Goal: Book appointment/travel/reservation

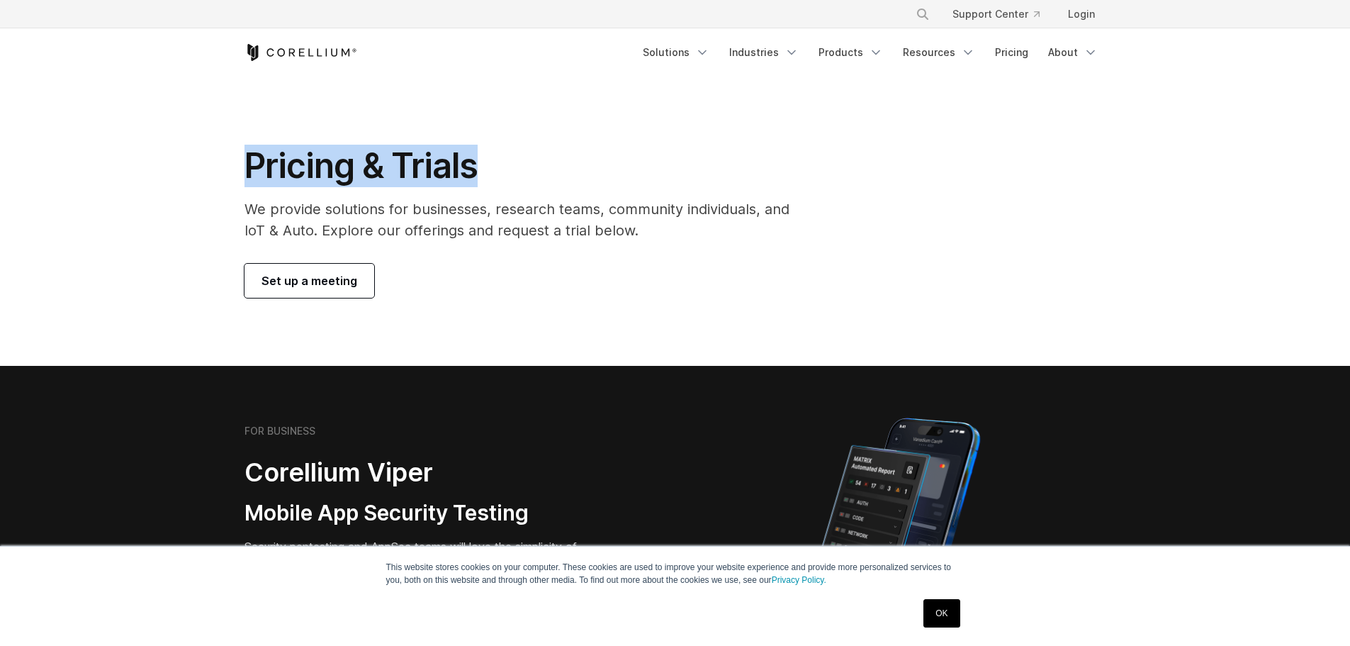
drag, startPoint x: 281, startPoint y: 145, endPoint x: 508, endPoint y: 180, distance: 229.6
click at [611, 168] on section "Pricing & Trials We provide solutions for businesses, research teams, community…" at bounding box center [675, 221] width 1350 height 289
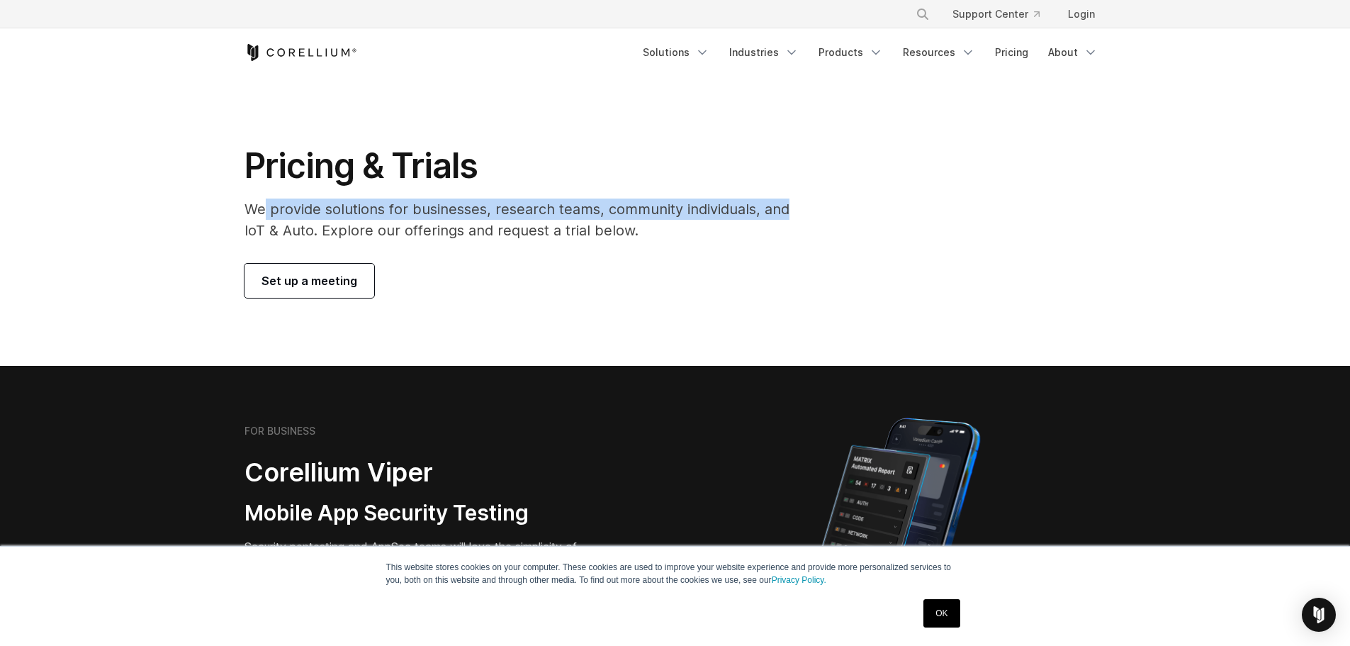
drag, startPoint x: 285, startPoint y: 202, endPoint x: 897, endPoint y: 213, distance: 612.6
click at [898, 213] on div "Pricing & Trials We provide solutions for businesses, research teams, community…" at bounding box center [675, 221] width 890 height 153
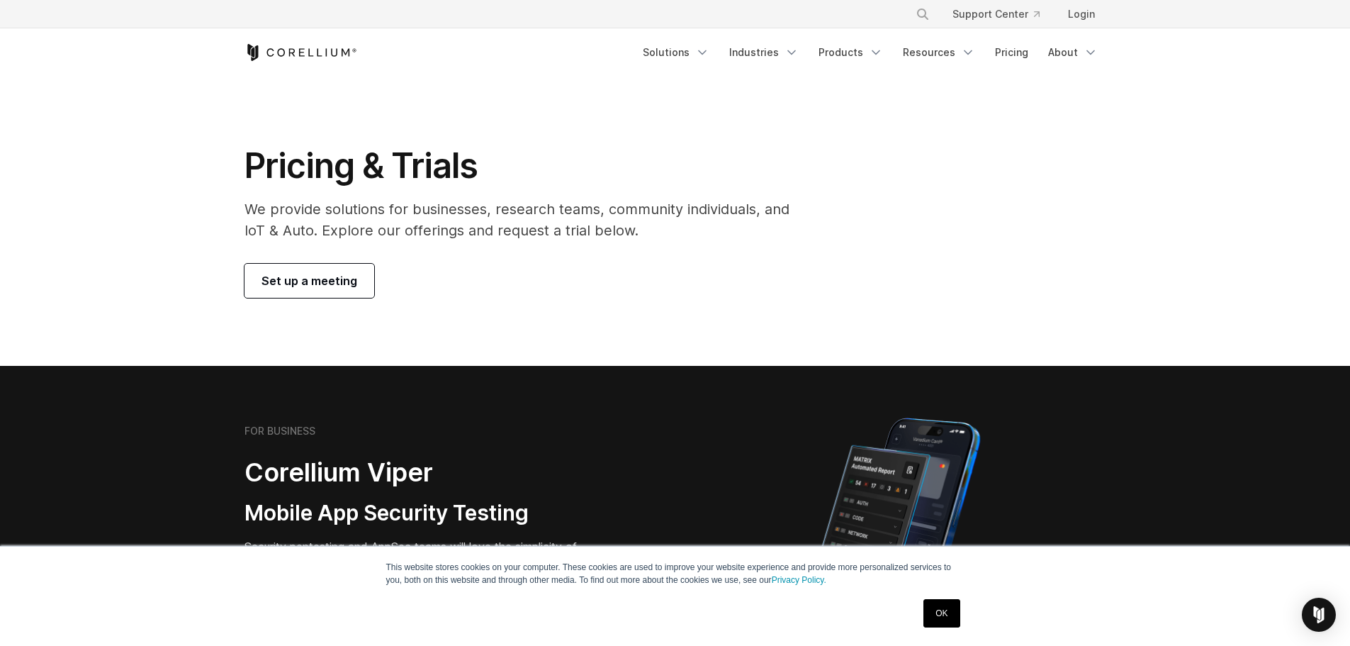
click at [707, 234] on p "We provide solutions for businesses, research teams, community individuals, and…" at bounding box center [527, 219] width 565 height 43
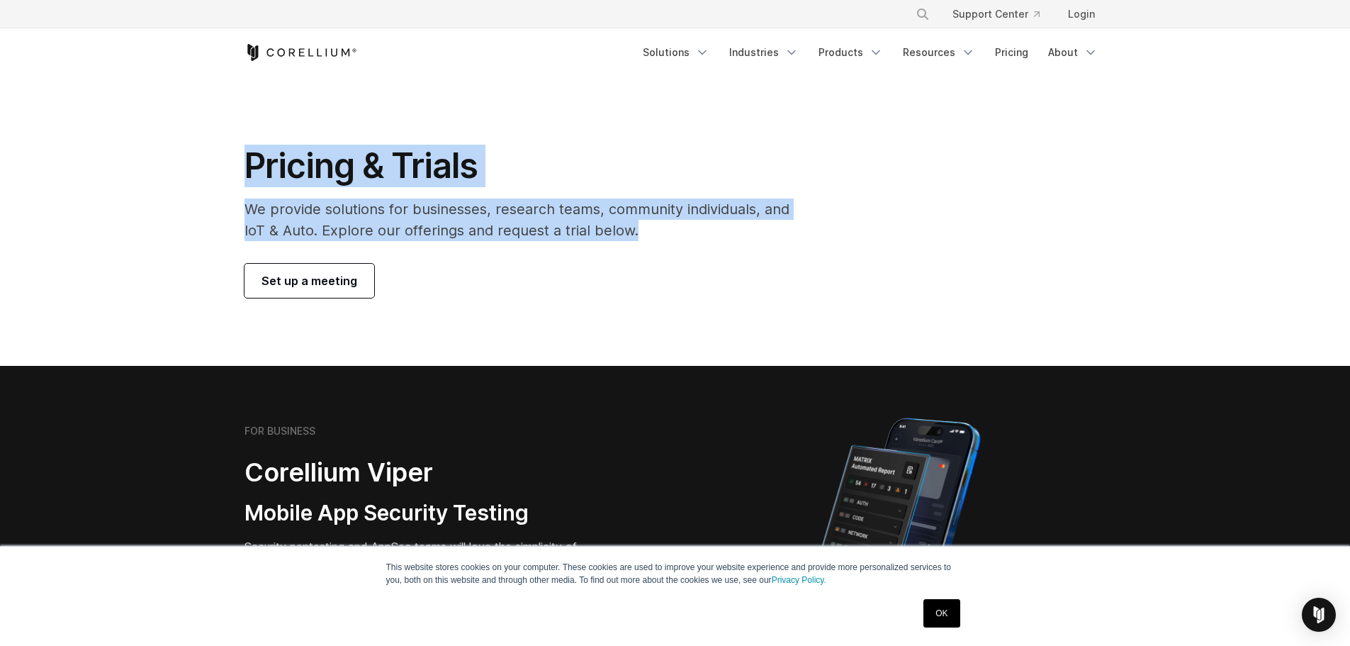
drag, startPoint x: 479, startPoint y: 208, endPoint x: 189, endPoint y: 171, distance: 291.6
click at [191, 171] on section "Pricing & Trials We provide solutions for businesses, research teams, community…" at bounding box center [675, 221] width 1350 height 289
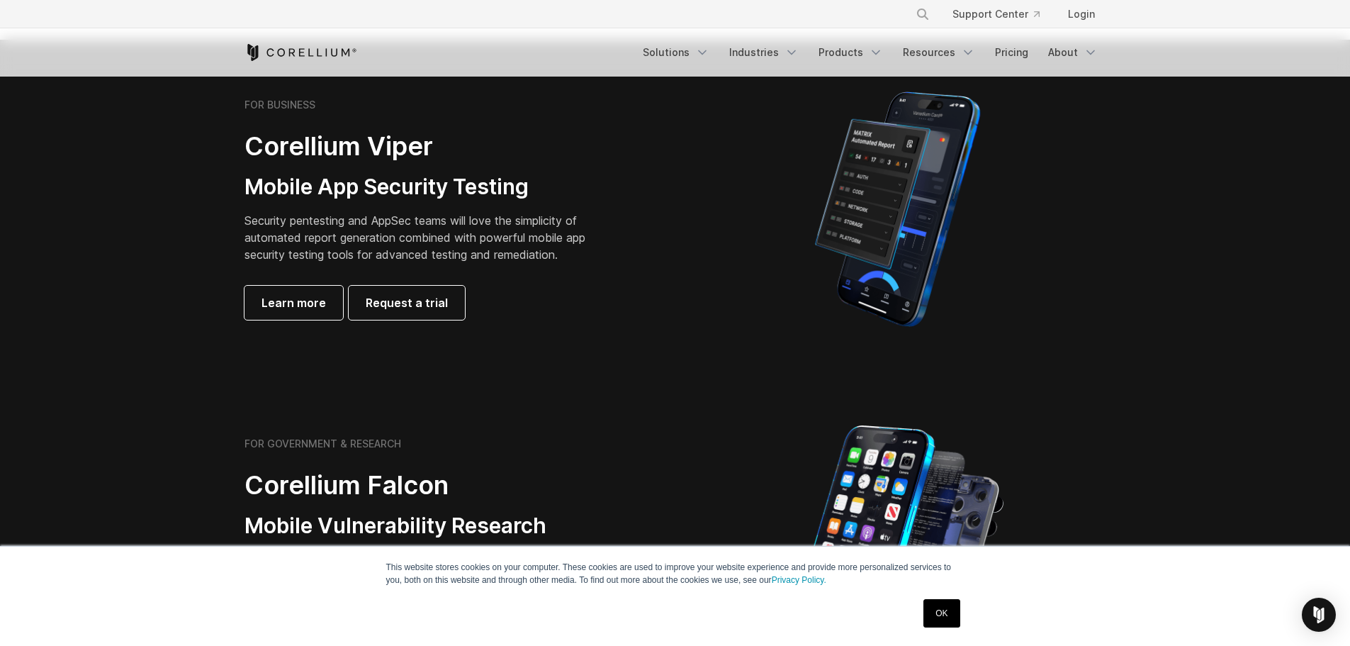
scroll to position [354, 0]
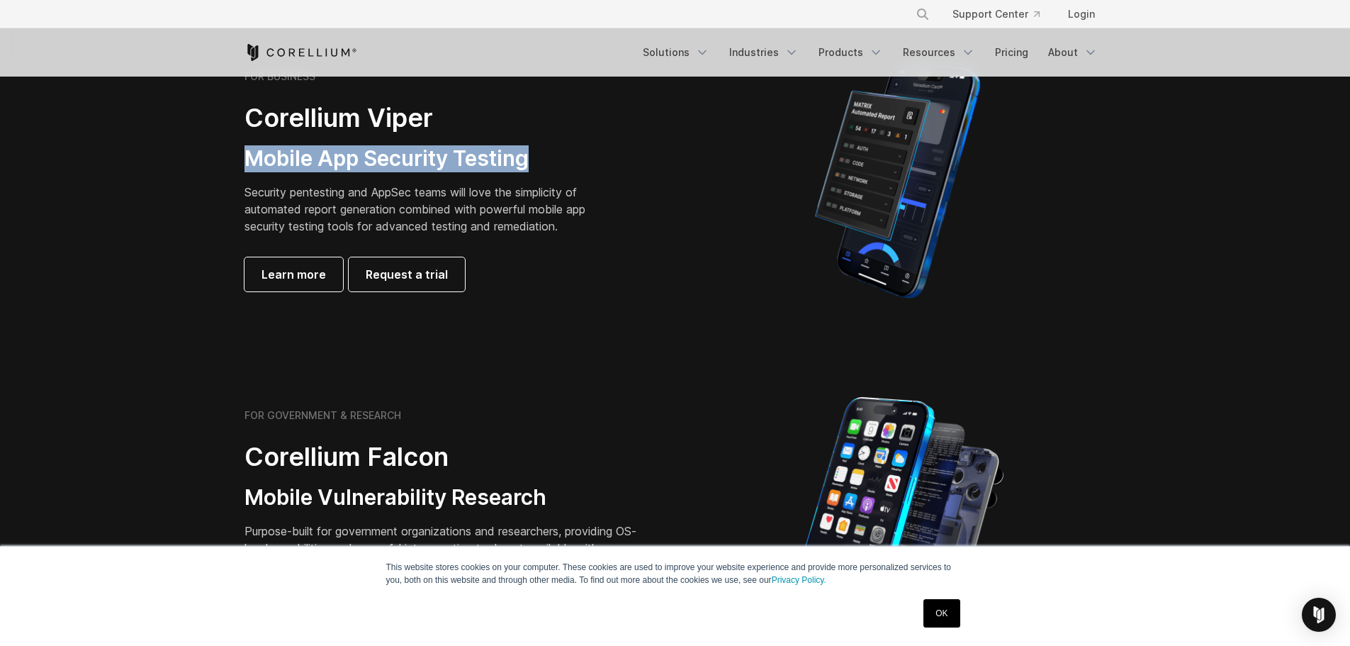
drag, startPoint x: 503, startPoint y: 152, endPoint x: 522, endPoint y: 161, distance: 20.3
click at [527, 157] on div "FOR BUSINESS Corellium Viper Mobile App Security Testing Security pentesting an…" at bounding box center [443, 180] width 397 height 221
click at [424, 206] on p "Security pentesting and AppSec teams will love the simplicity of automated repo…" at bounding box center [426, 209] width 363 height 51
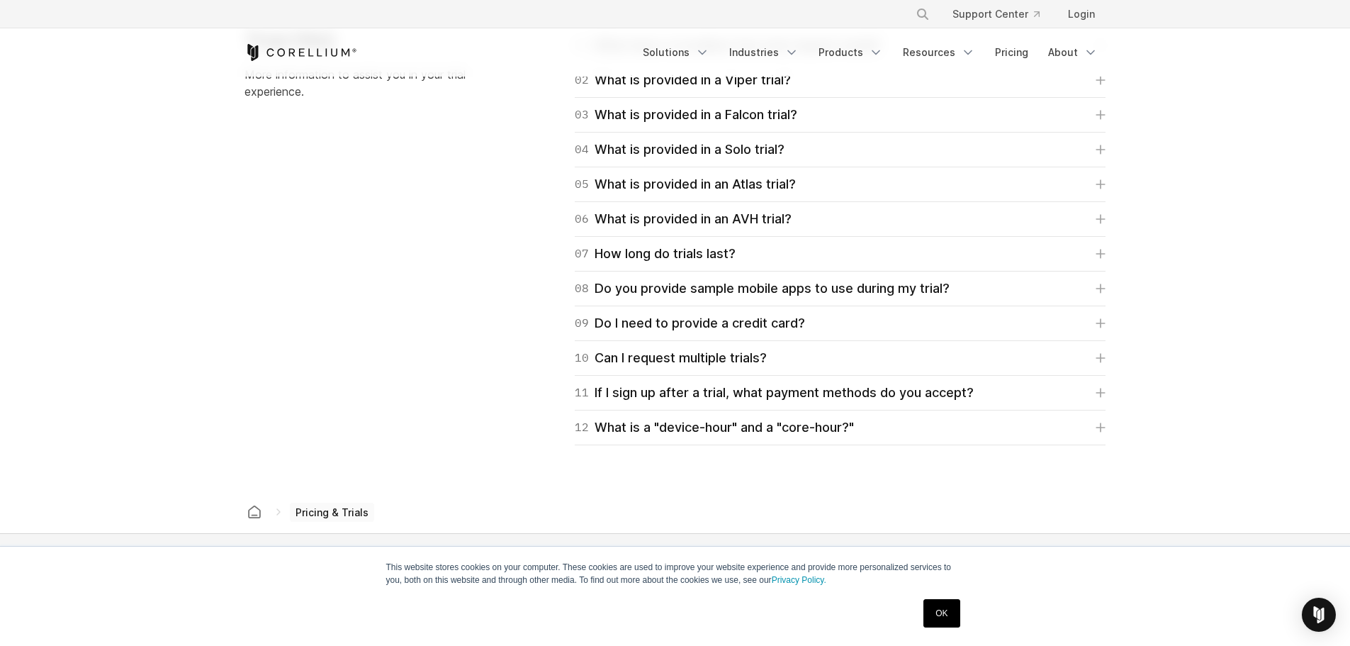
scroll to position [2127, 0]
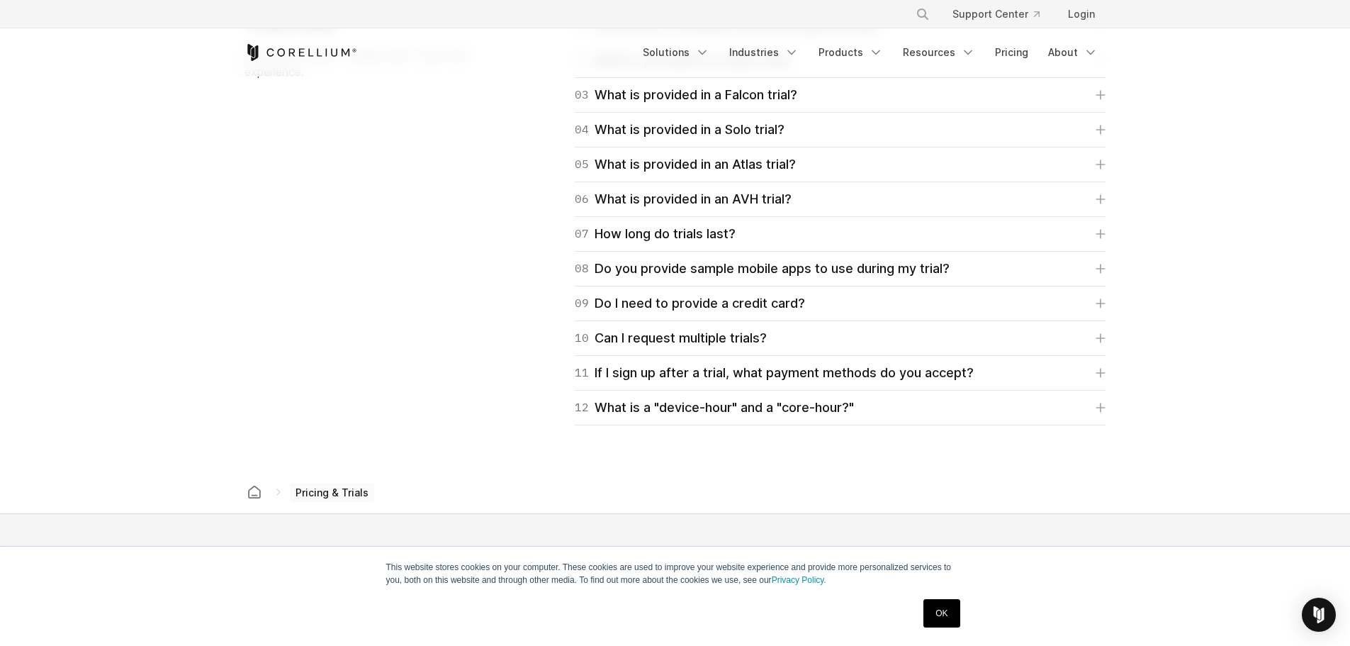
drag, startPoint x: 948, startPoint y: 612, endPoint x: 947, endPoint y: 603, distance: 9.2
click at [948, 612] on link "OK" at bounding box center [942, 613] width 36 height 28
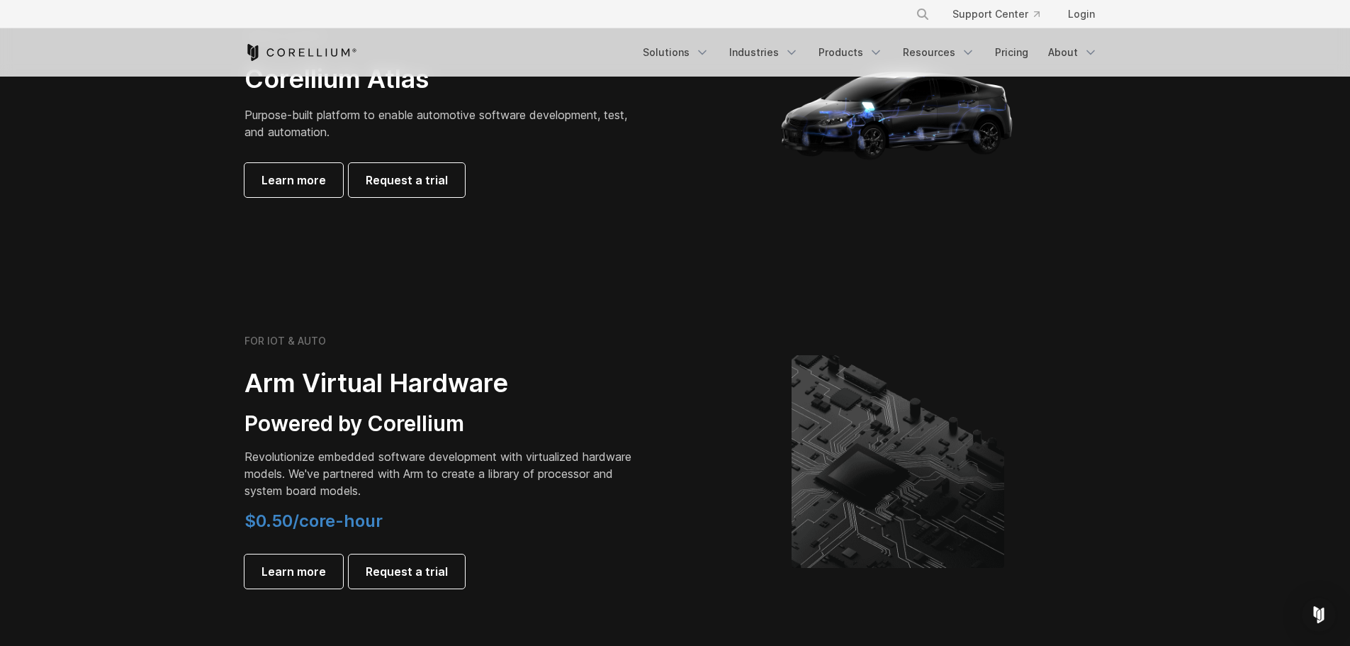
scroll to position [1684, 0]
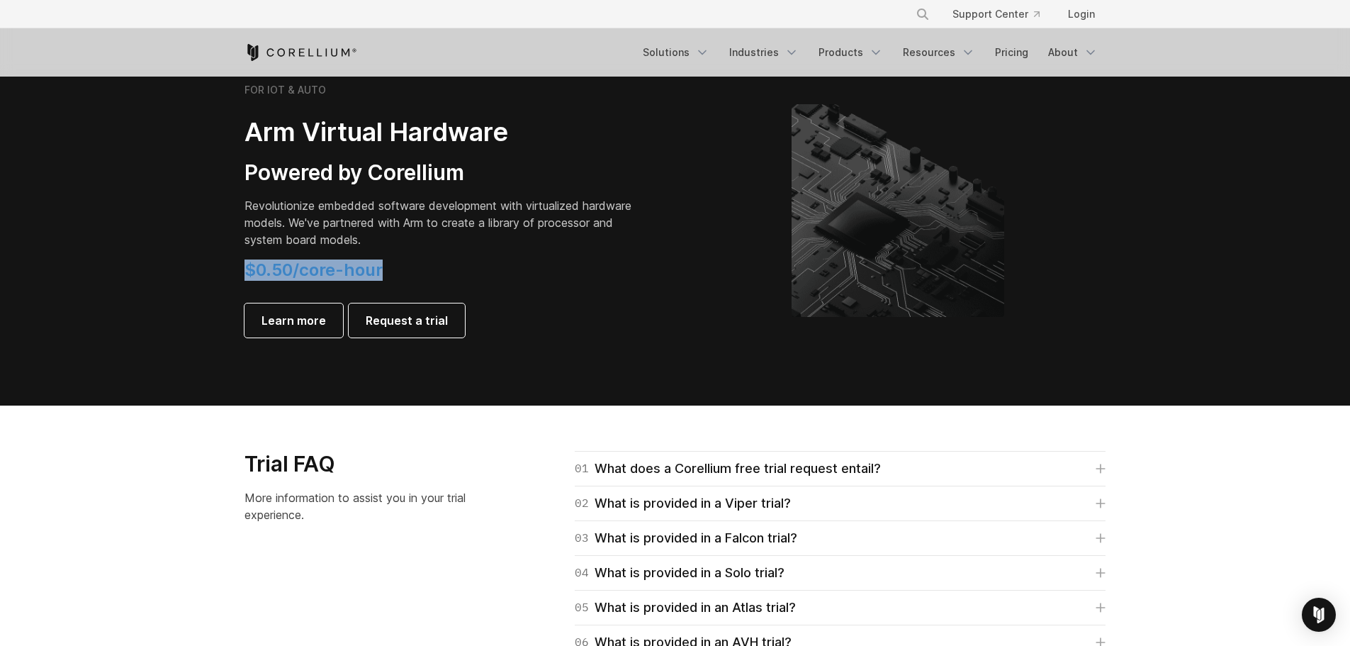
drag, startPoint x: 230, startPoint y: 275, endPoint x: 423, endPoint y: 274, distance: 193.5
click at [423, 274] on div "FOR IOT & AUTO Arm Virtual Hardware Powered by Corellium Revolutionize embedded…" at bounding box center [452, 211] width 445 height 254
click at [427, 273] on h4 "$0.50/core-hour" at bounding box center [443, 269] width 397 height 21
click at [414, 267] on h4 "$0.50/core-hour" at bounding box center [443, 269] width 397 height 21
drag, startPoint x: 414, startPoint y: 267, endPoint x: 213, endPoint y: 266, distance: 201.3
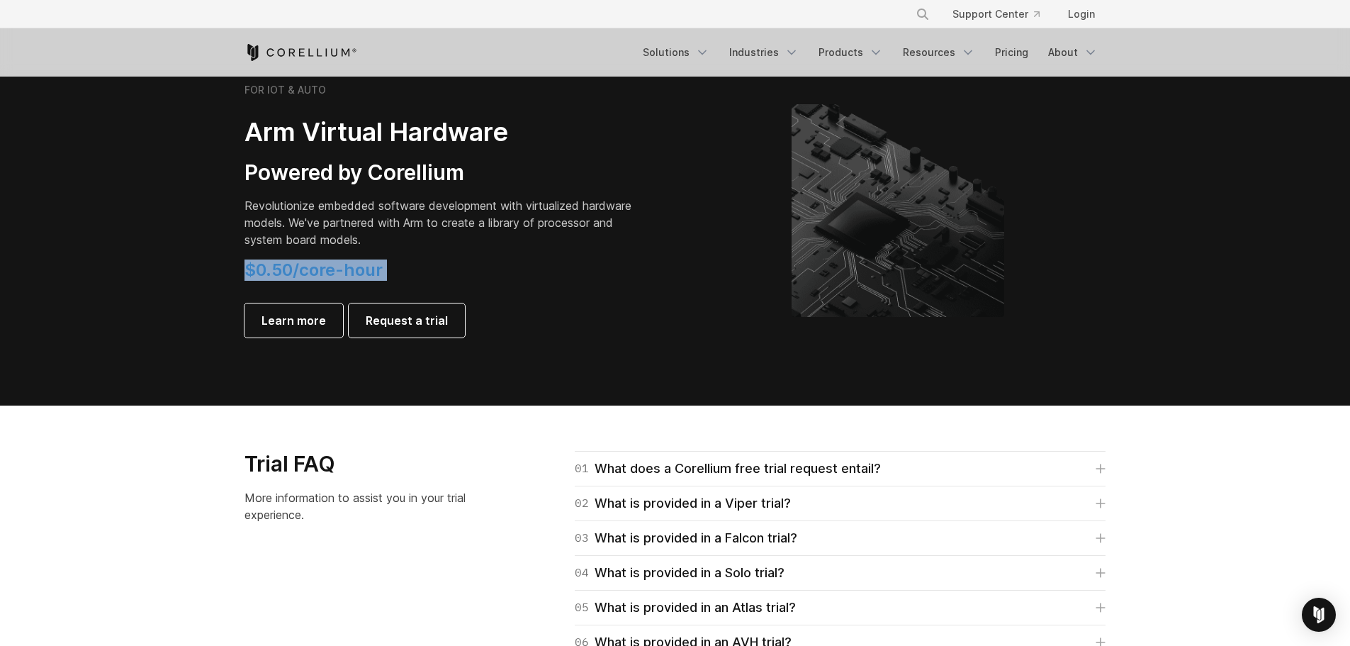
click at [213, 266] on section "FOR IOT & AUTO Arm Virtual Hardware Powered by Corellium Revolutionize embedded…" at bounding box center [675, 221] width 1350 height 367
click at [266, 231] on p "Revolutionize embedded software development with virtualized hardware models. W…" at bounding box center [443, 222] width 397 height 51
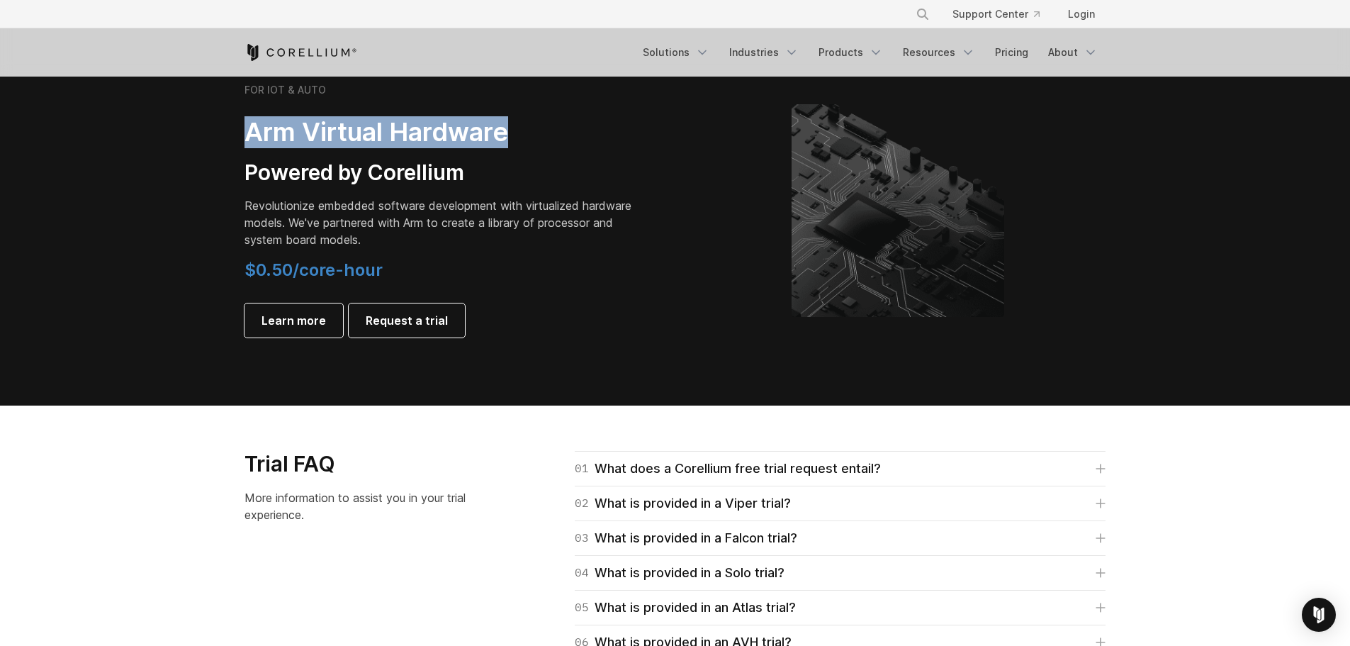
drag, startPoint x: 215, startPoint y: 129, endPoint x: 536, endPoint y: 148, distance: 321.7
click at [535, 148] on section "FOR IOT & AUTO Arm Virtual Hardware Powered by Corellium Revolutionize embedded…" at bounding box center [675, 221] width 1350 height 367
click at [435, 167] on h3 "Powered by Corellium" at bounding box center [443, 173] width 397 height 27
click at [345, 170] on h3 "Powered by Corellium" at bounding box center [443, 173] width 397 height 27
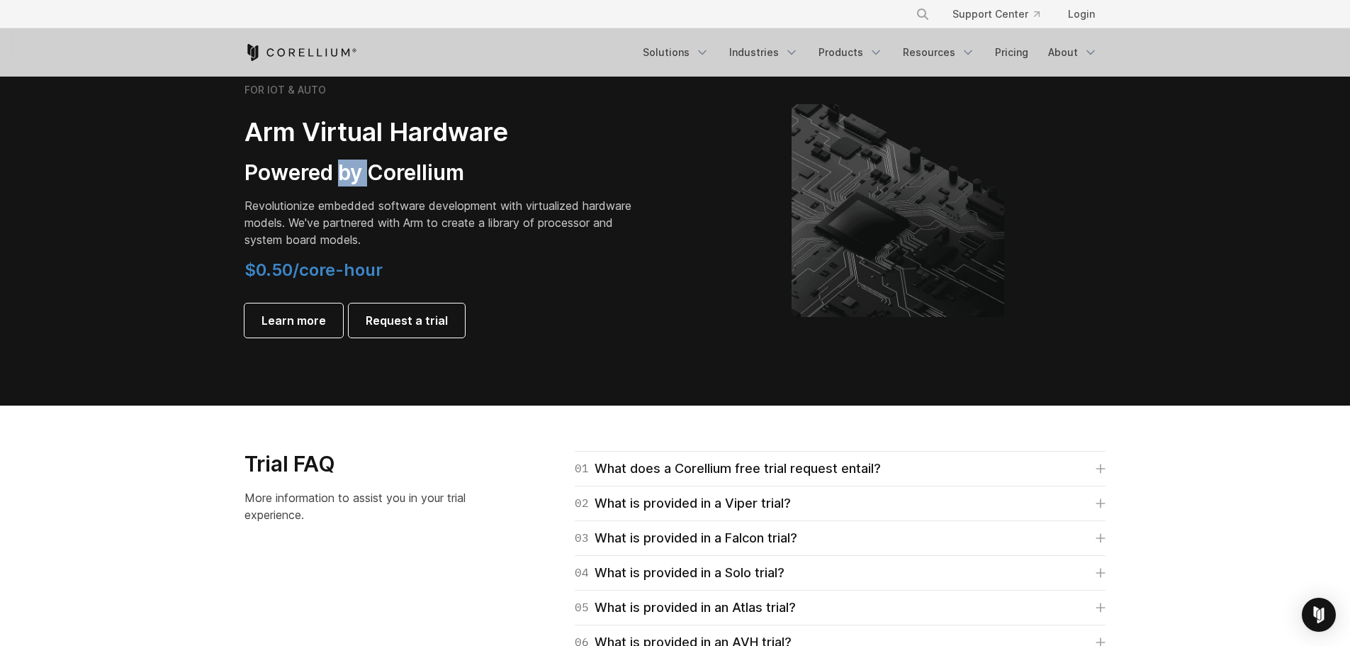
click at [345, 170] on h3 "Powered by Corellium" at bounding box center [443, 173] width 397 height 27
click at [307, 217] on p "Revolutionize embedded software development with virtualized hardware models. W…" at bounding box center [443, 222] width 397 height 51
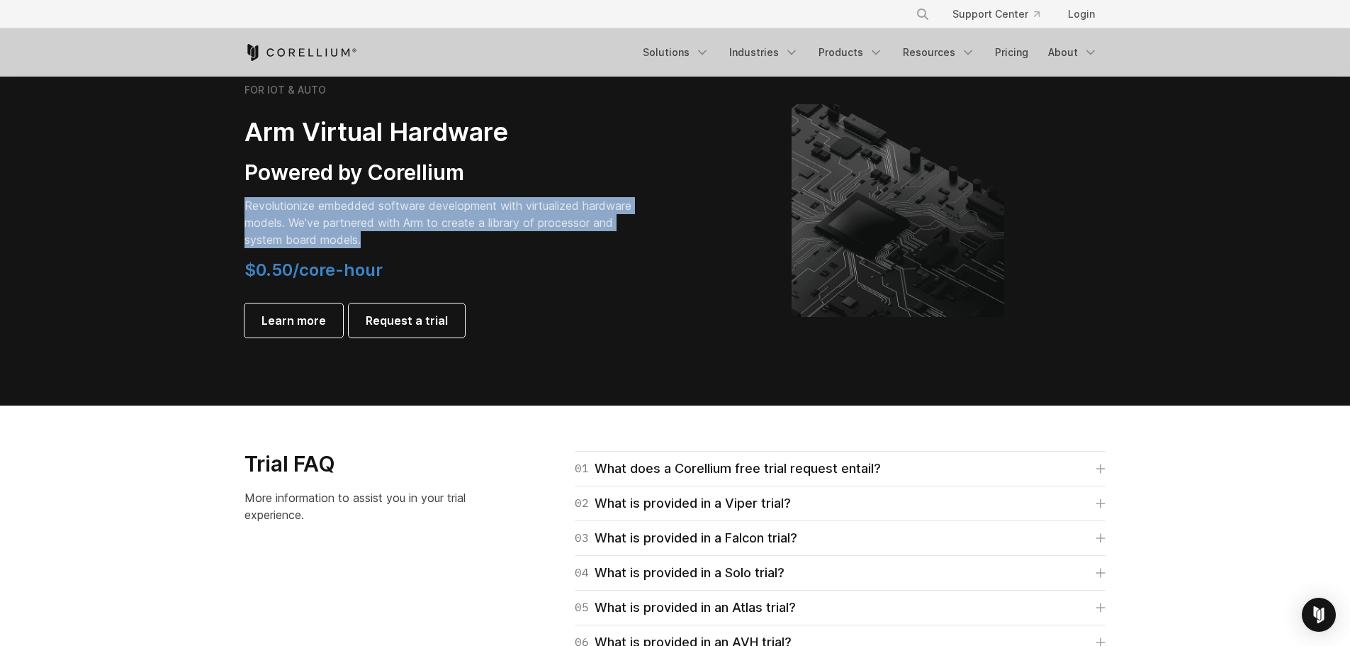
click at [307, 217] on p "Revolutionize embedded software development with virtualized hardware models. W…" at bounding box center [443, 222] width 397 height 51
click at [364, 230] on p "Revolutionize embedded software development with virtualized hardware models. W…" at bounding box center [443, 222] width 397 height 51
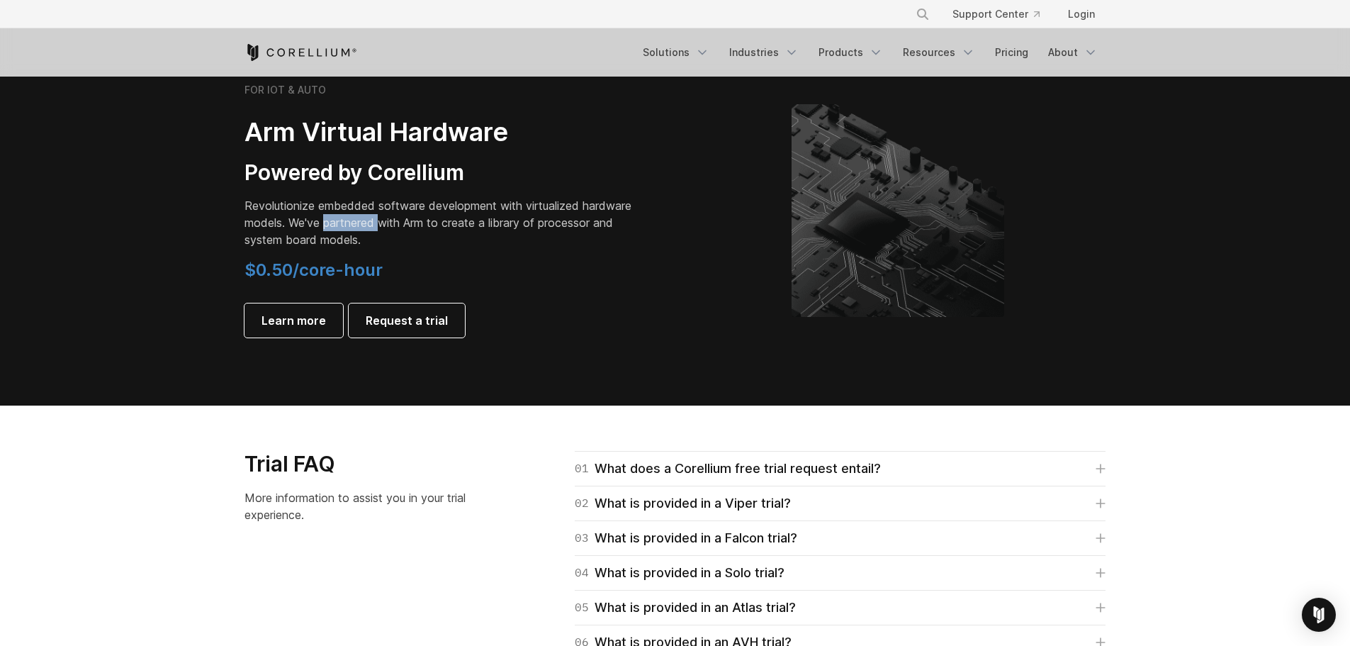
click at [364, 230] on p "Revolutionize embedded software development with virtualized hardware models. W…" at bounding box center [443, 222] width 397 height 51
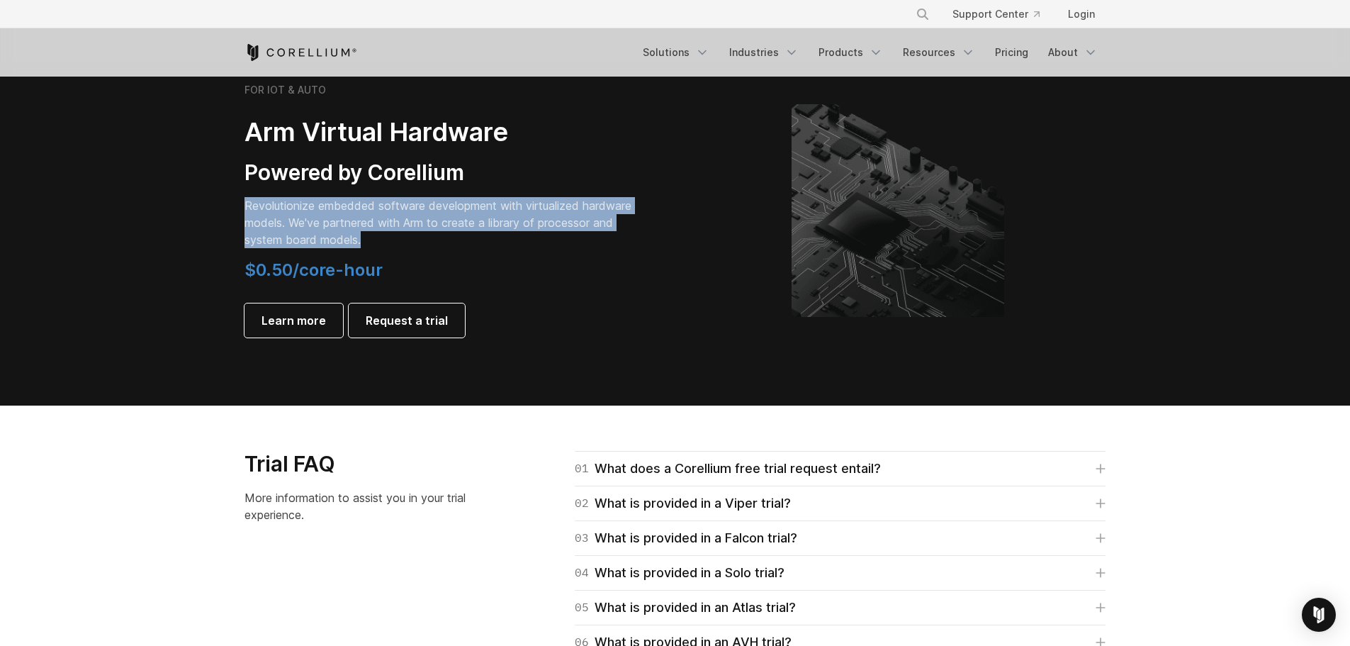
click at [364, 230] on p "Revolutionize embedded software development with virtualized hardware models. W…" at bounding box center [443, 222] width 397 height 51
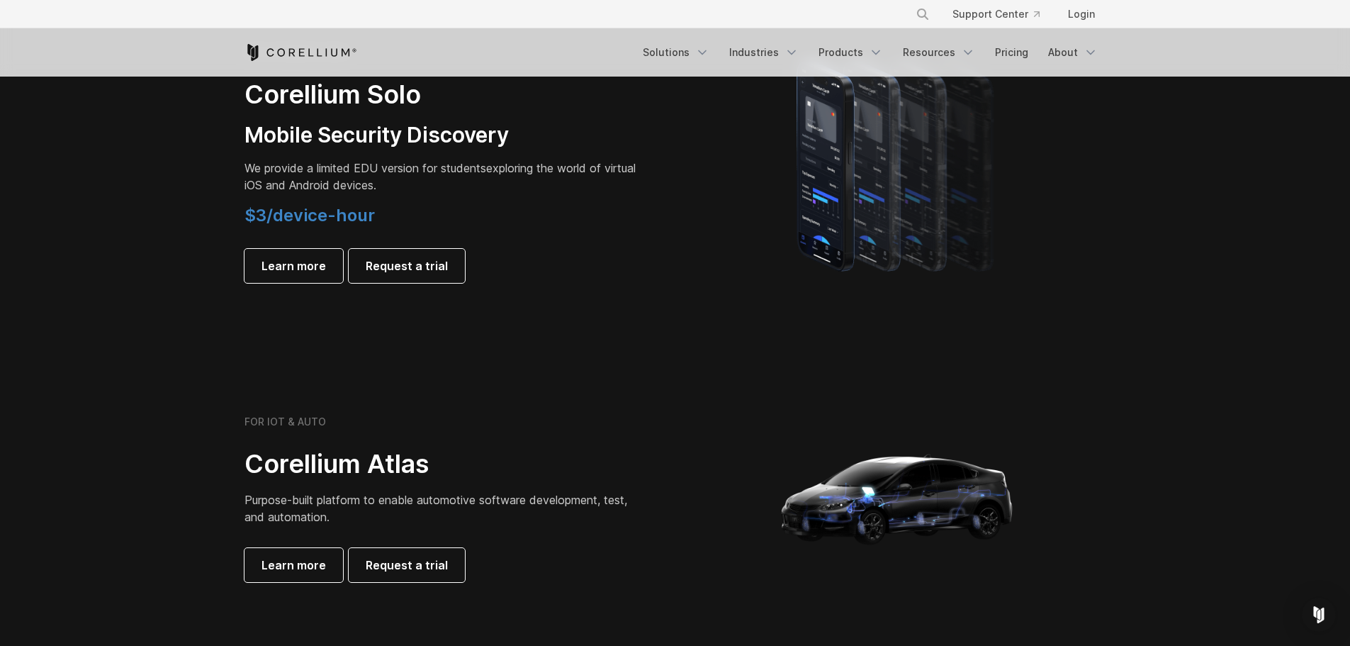
scroll to position [904, 0]
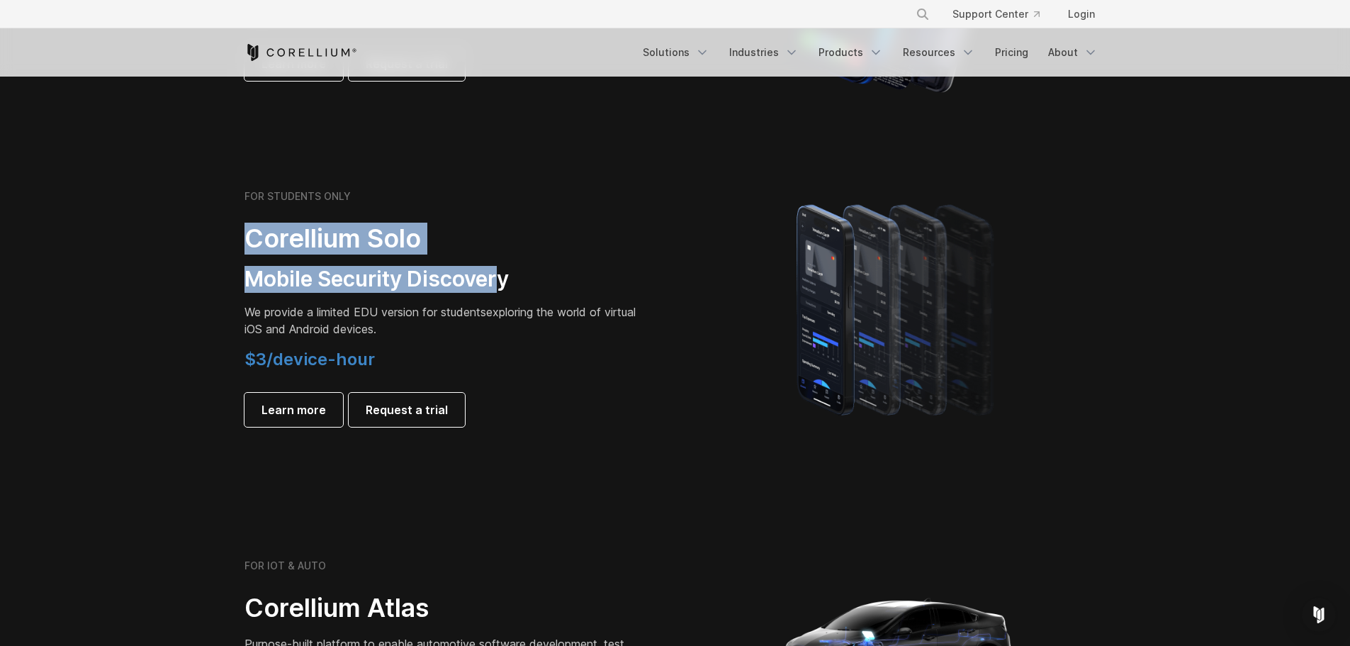
drag, startPoint x: 493, startPoint y: 254, endPoint x: 504, endPoint y: 256, distance: 11.5
click at [504, 256] on div "FOR STUDENTS ONLY Corellium Solo Mobile Security Discovery We provide a limited…" at bounding box center [452, 308] width 445 height 237
click at [366, 281] on h3 "Mobile Security Discovery" at bounding box center [443, 279] width 397 height 27
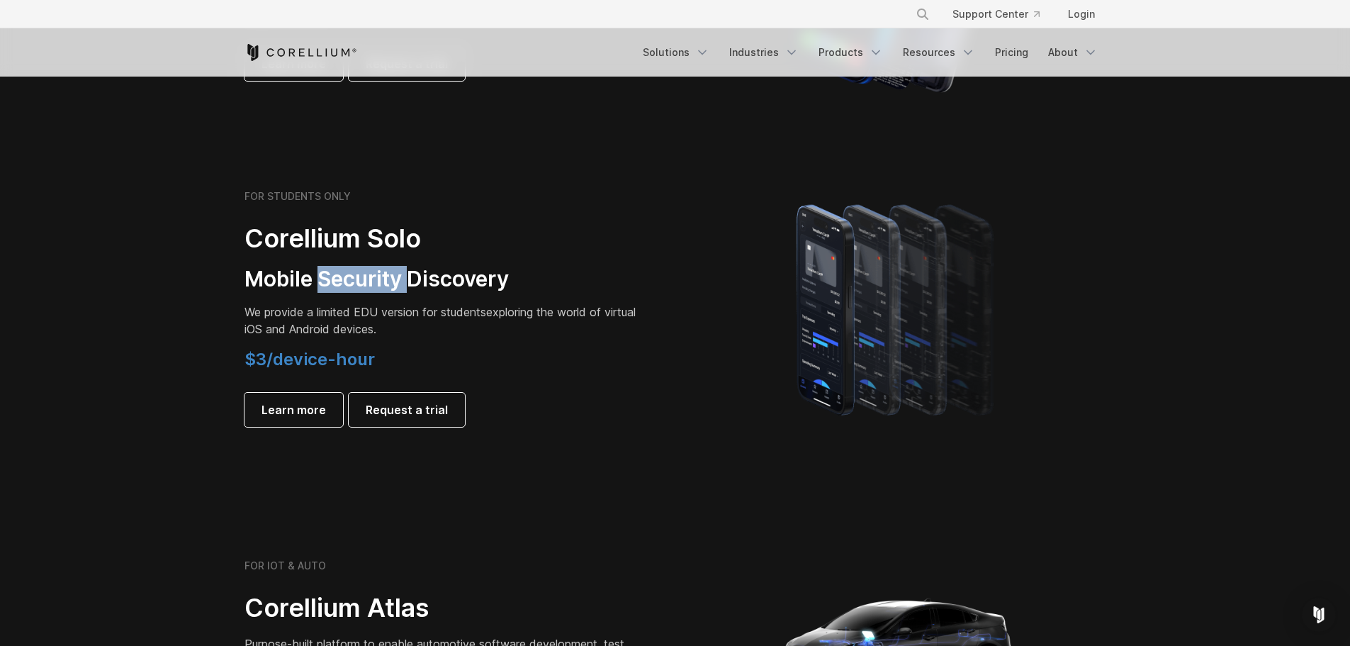
click at [366, 281] on h3 "Mobile Security Discovery" at bounding box center [443, 279] width 397 height 27
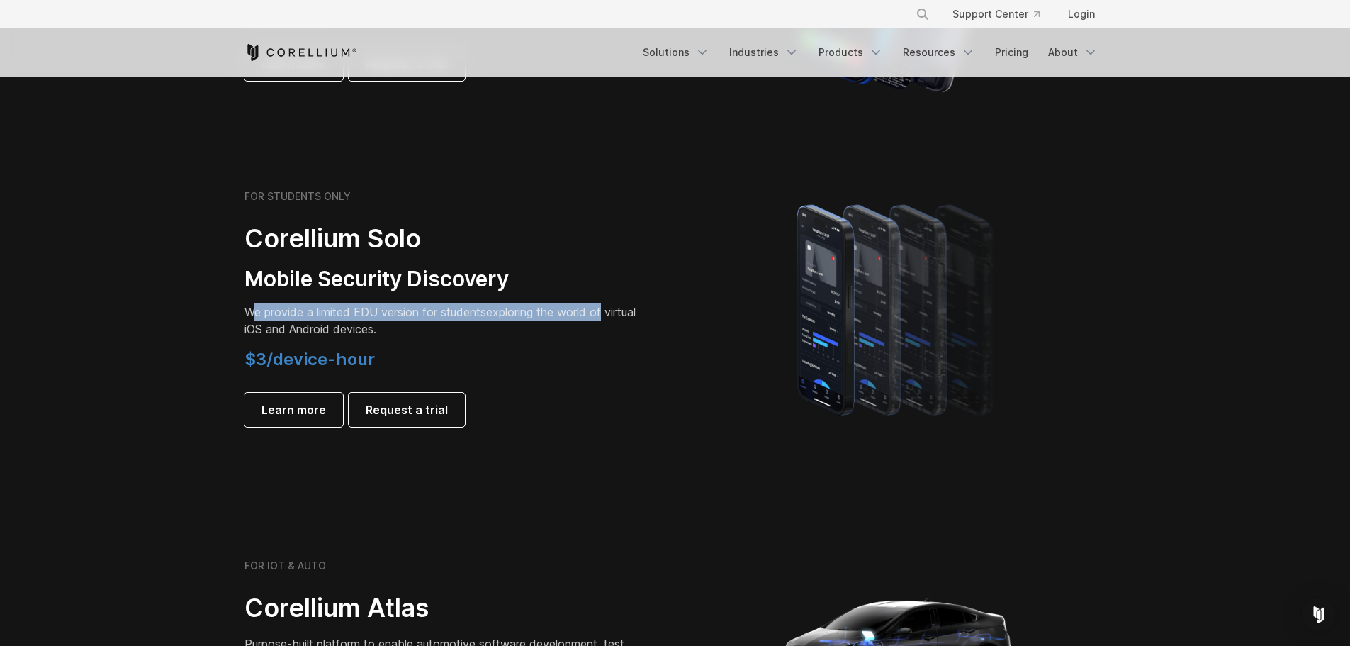
drag, startPoint x: 250, startPoint y: 314, endPoint x: 617, endPoint y: 313, distance: 366.5
click at [617, 313] on p "We provide a limited EDU version for students exploring the world of virtual iO…" at bounding box center [443, 320] width 397 height 34
click at [298, 333] on p "We provide a limited EDU version for students exploring the world of virtual iO…" at bounding box center [443, 320] width 397 height 34
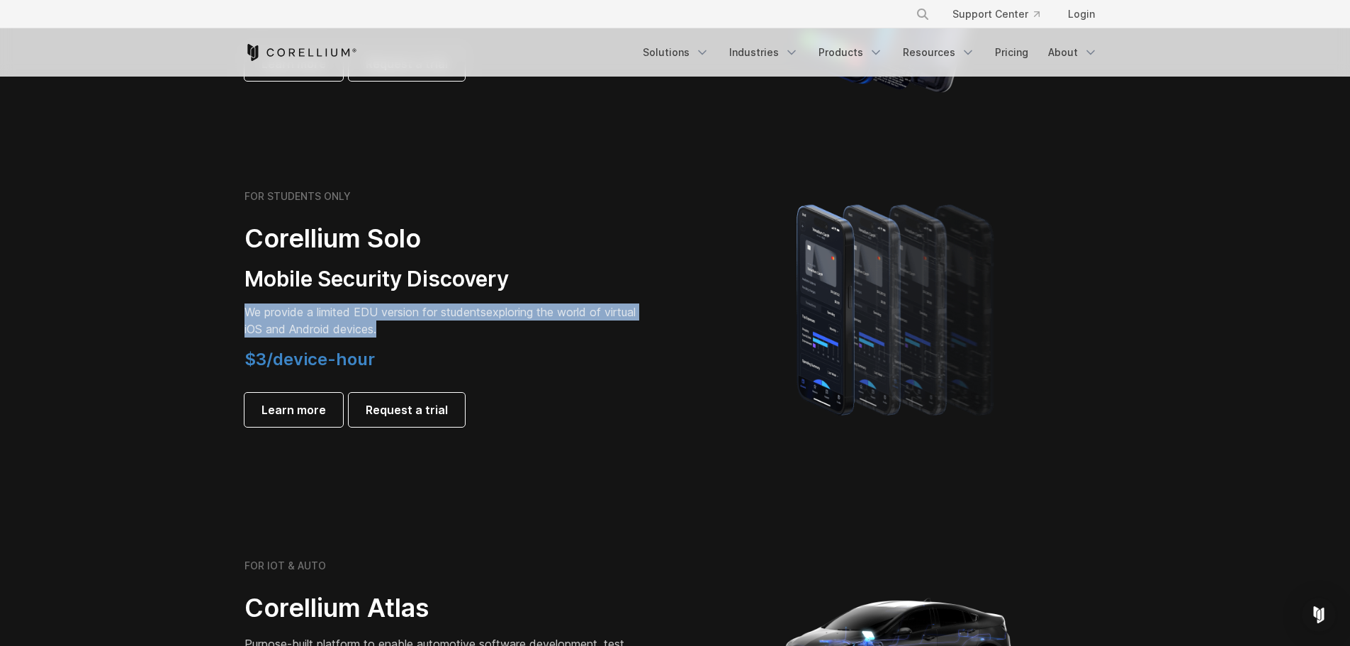
click at [235, 363] on div "FOR STUDENTS ONLY Corellium Solo Mobile Security Discovery We provide a limited…" at bounding box center [452, 308] width 445 height 237
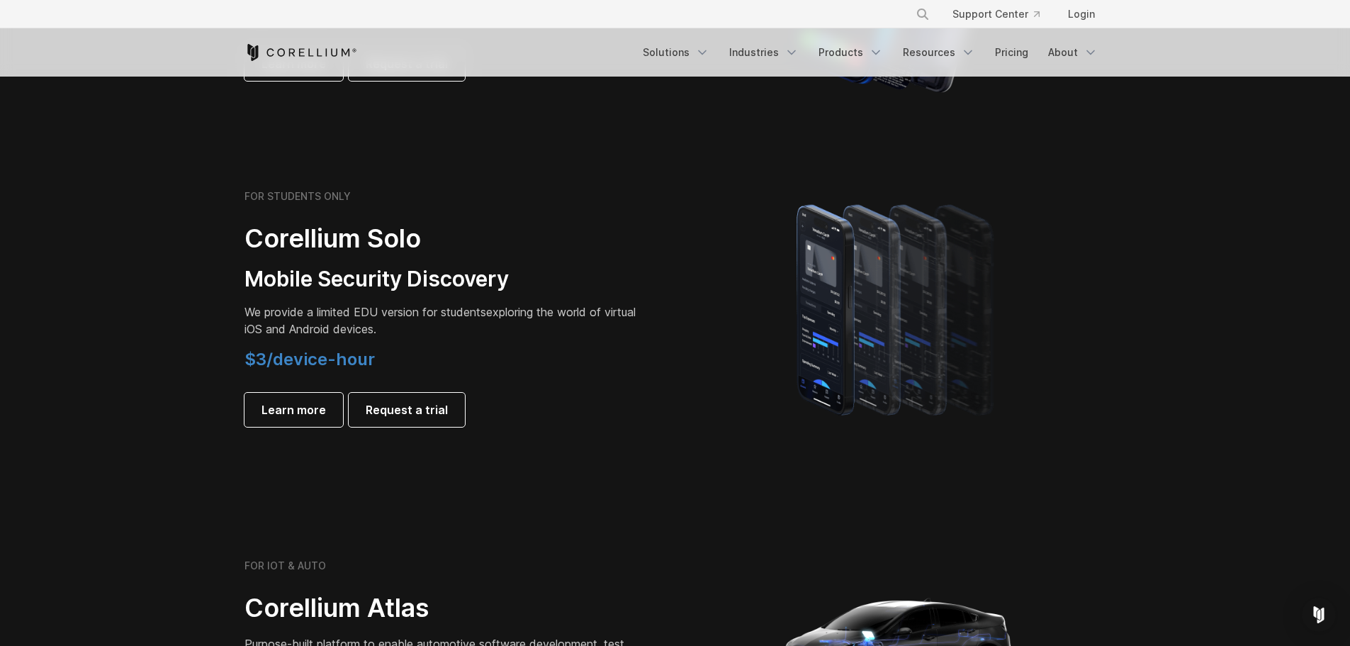
click at [374, 359] on h4 "$3/device-hour" at bounding box center [443, 359] width 397 height 21
click at [349, 361] on span "$3/device-hour" at bounding box center [310, 359] width 130 height 21
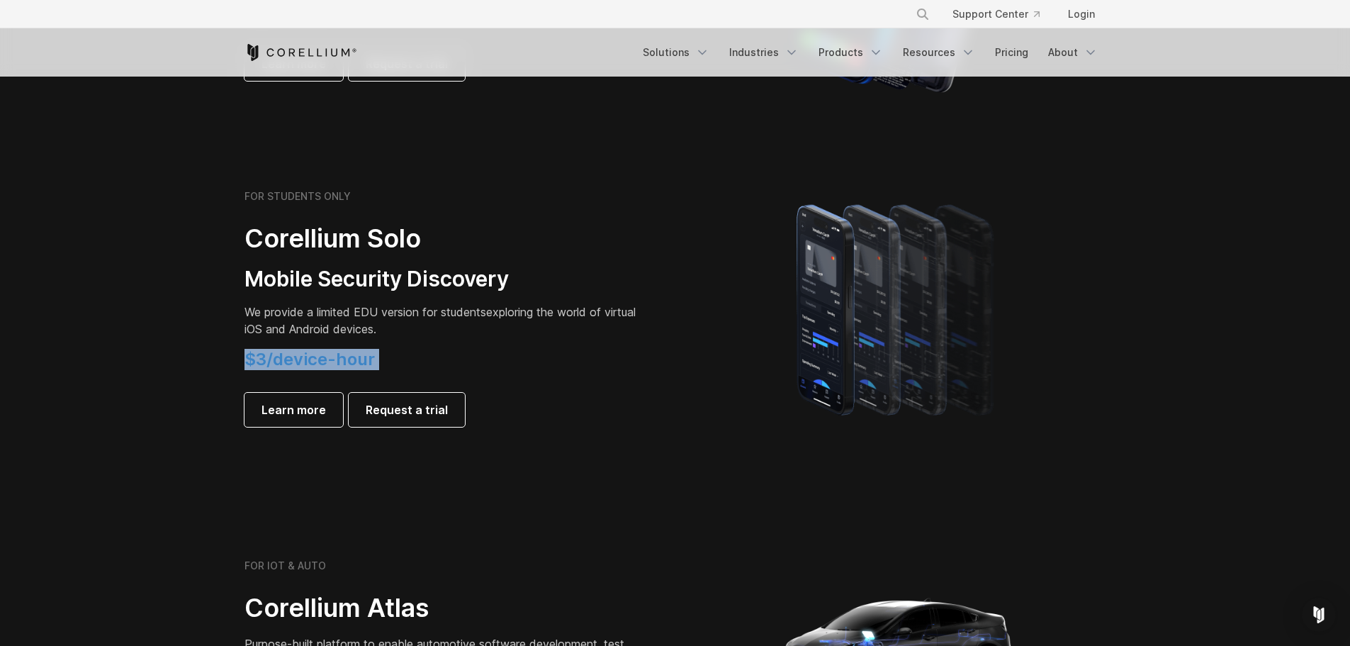
click at [307, 362] on span "$3/device-hour" at bounding box center [310, 359] width 130 height 21
click at [293, 399] on link "Learn more" at bounding box center [294, 410] width 99 height 34
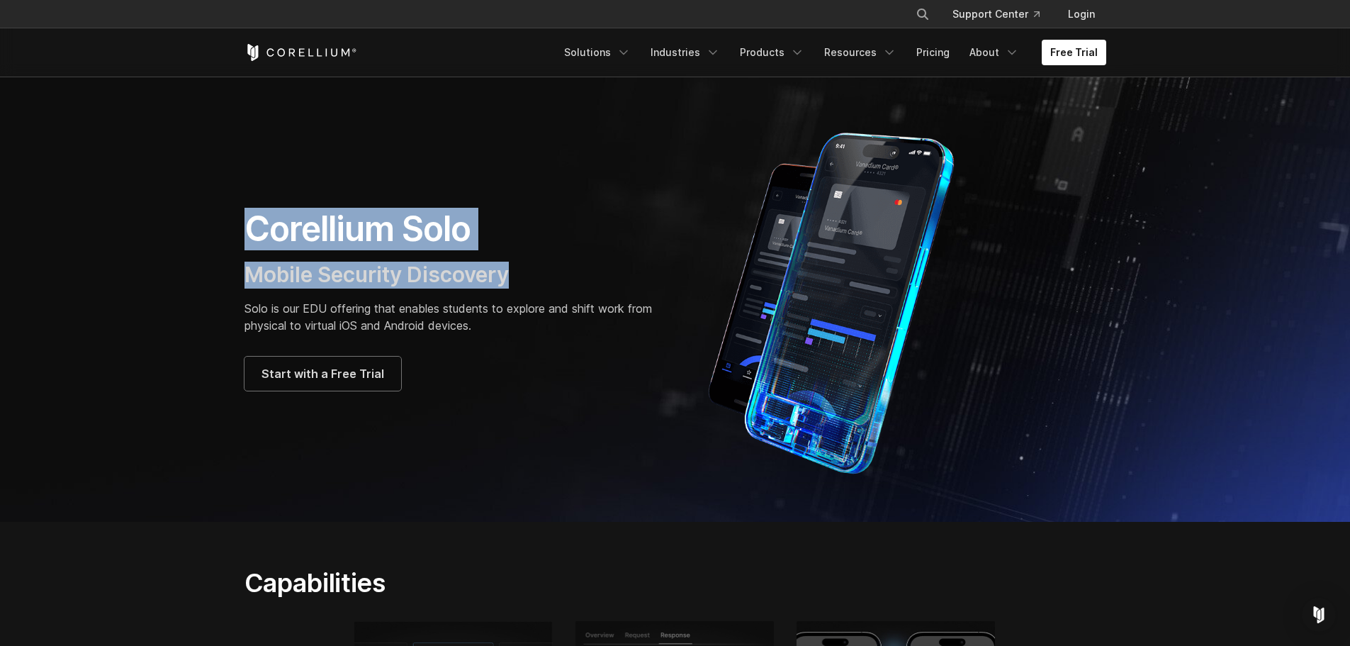
drag, startPoint x: 216, startPoint y: 240, endPoint x: 419, endPoint y: 306, distance: 213.0
click at [573, 259] on section "Corellium Solo Mobile Security Discovery Solo is our EDU offering that enables …" at bounding box center [675, 299] width 1350 height 445
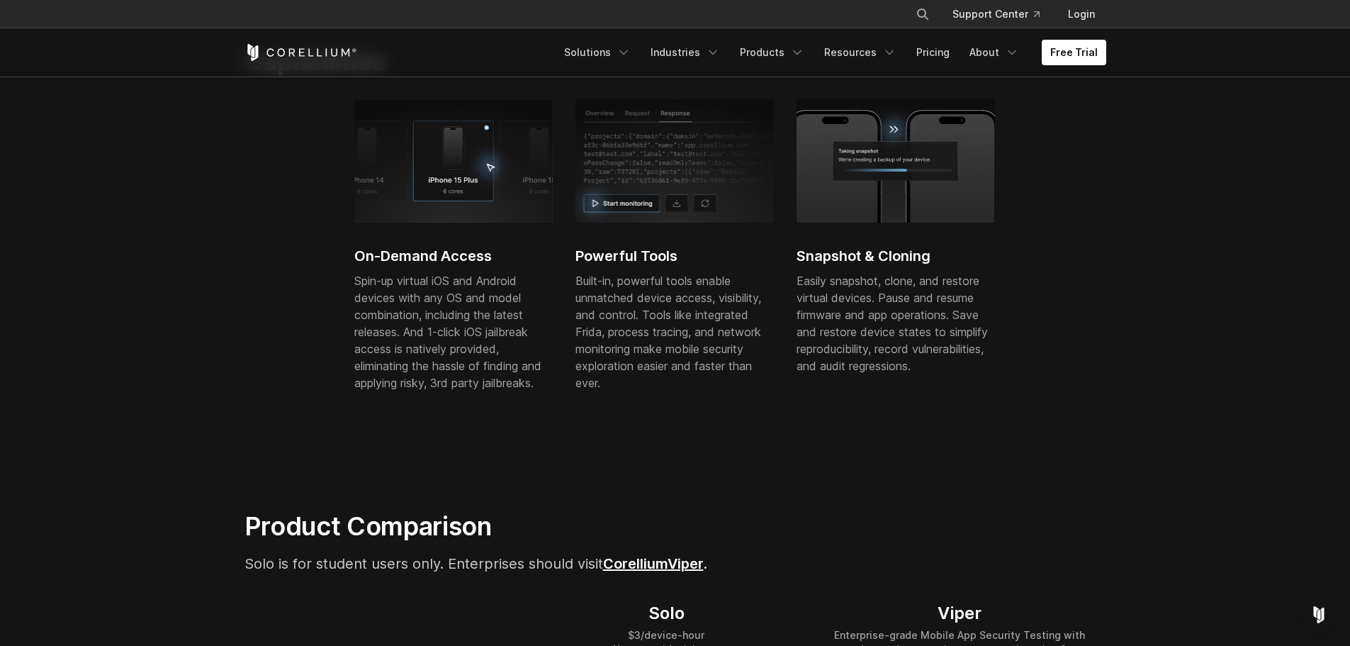
scroll to position [496, 0]
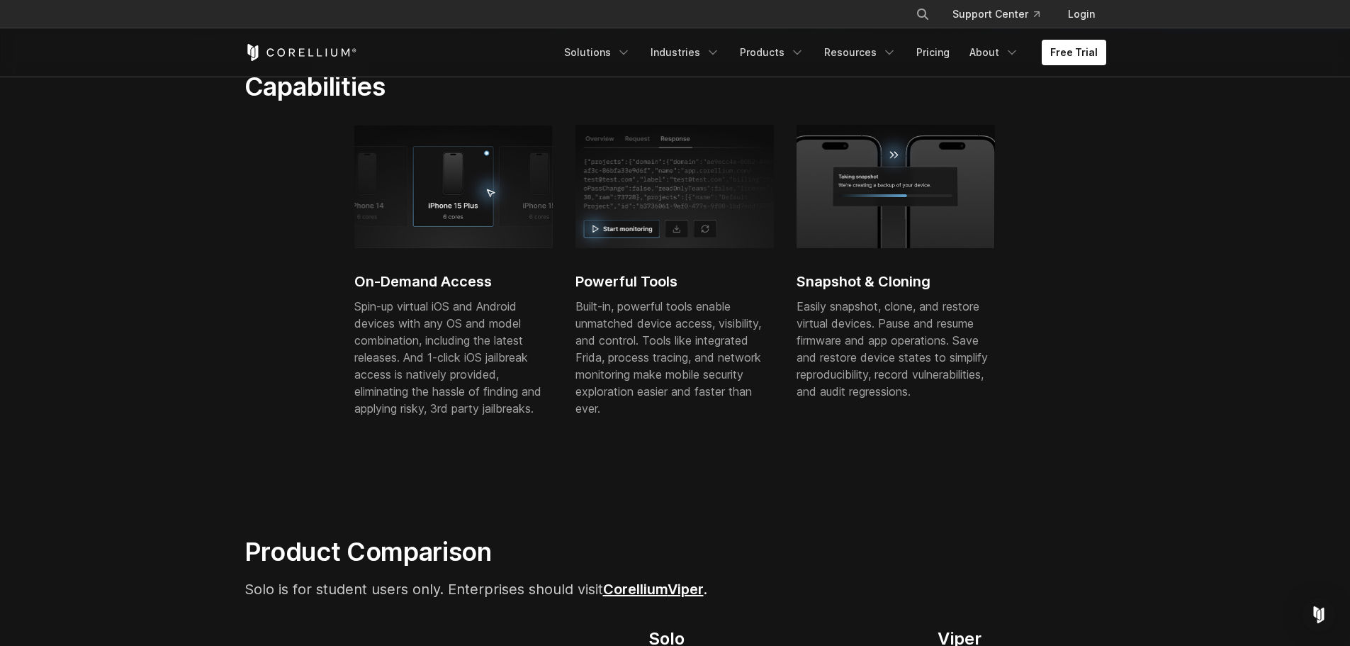
drag, startPoint x: 327, startPoint y: 278, endPoint x: 450, endPoint y: 321, distance: 130.7
click at [464, 324] on div "On-Demand Access Spin-up virtual iOS and Android devices with any OS and model …" at bounding box center [686, 285] width 883 height 320
drag, startPoint x: 394, startPoint y: 304, endPoint x: 418, endPoint y: 330, distance: 35.1
click at [520, 330] on p "Spin-up virtual iOS and Android devices with any OS and model combination, incl…" at bounding box center [453, 357] width 198 height 119
drag, startPoint x: 399, startPoint y: 328, endPoint x: 532, endPoint y: 329, distance: 132.6
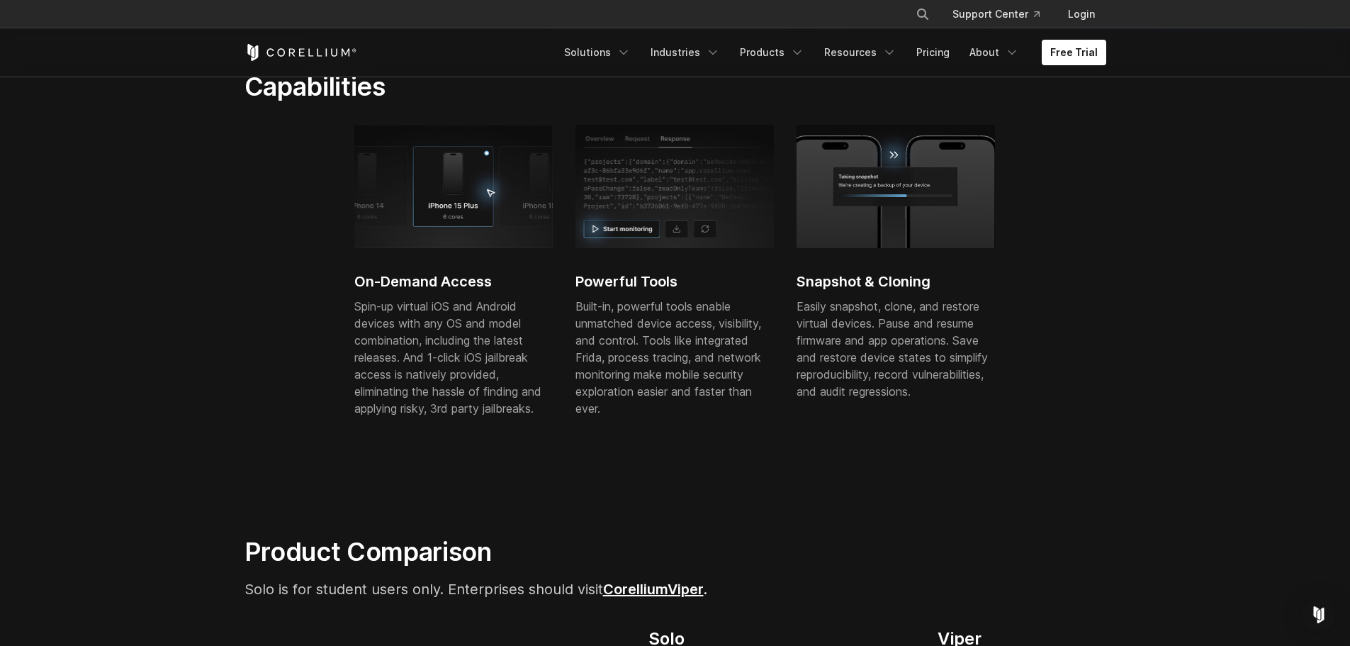
click at [532, 329] on div "On-Demand Access Spin-up virtual iOS and Android devices with any OS and model …" at bounding box center [686, 285] width 883 height 320
drag, startPoint x: 476, startPoint y: 328, endPoint x: 508, endPoint y: 355, distance: 41.8
click at [513, 352] on p "Spin-up virtual iOS and Android devices with any OS and model combination, incl…" at bounding box center [453, 357] width 198 height 119
drag, startPoint x: 373, startPoint y: 357, endPoint x: 500, endPoint y: 371, distance: 127.7
click at [500, 371] on p "Spin-up virtual iOS and Android devices with any OS and model combination, incl…" at bounding box center [453, 357] width 198 height 119
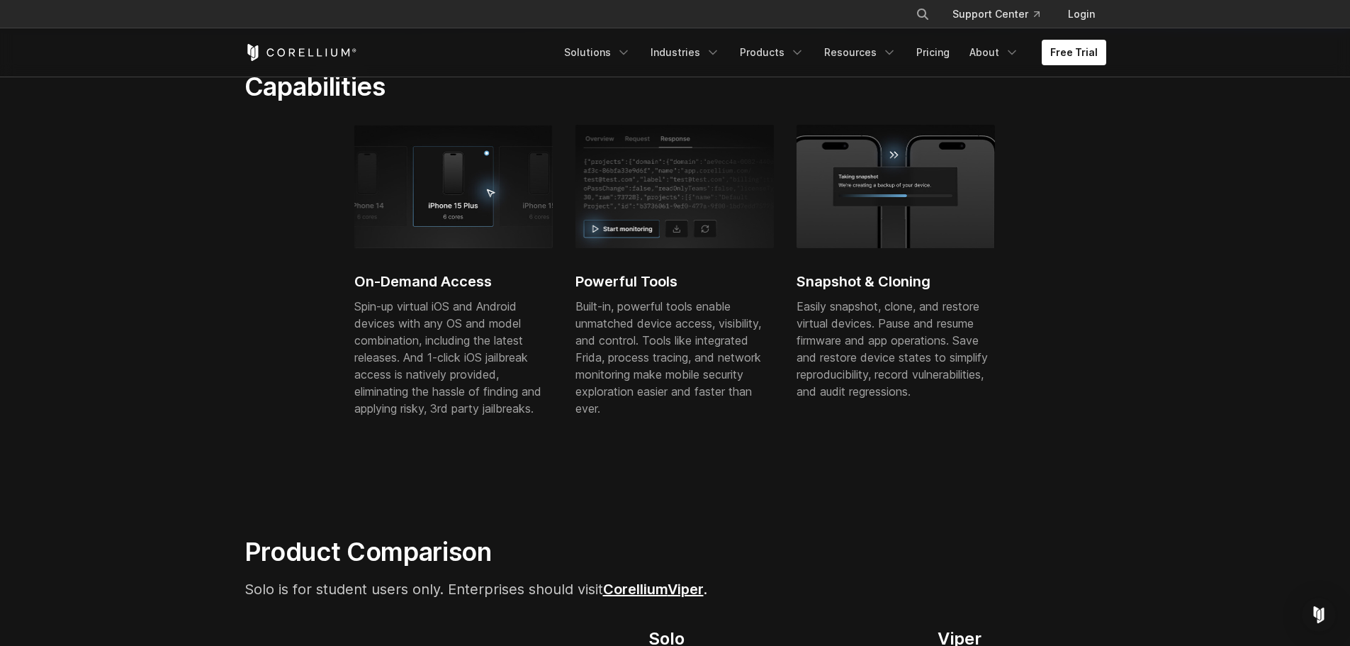
drag, startPoint x: 535, startPoint y: 362, endPoint x: 504, endPoint y: 393, distance: 44.6
click at [539, 374] on p "Spin-up virtual iOS and Android devices with any OS and model combination, incl…" at bounding box center [453, 357] width 198 height 119
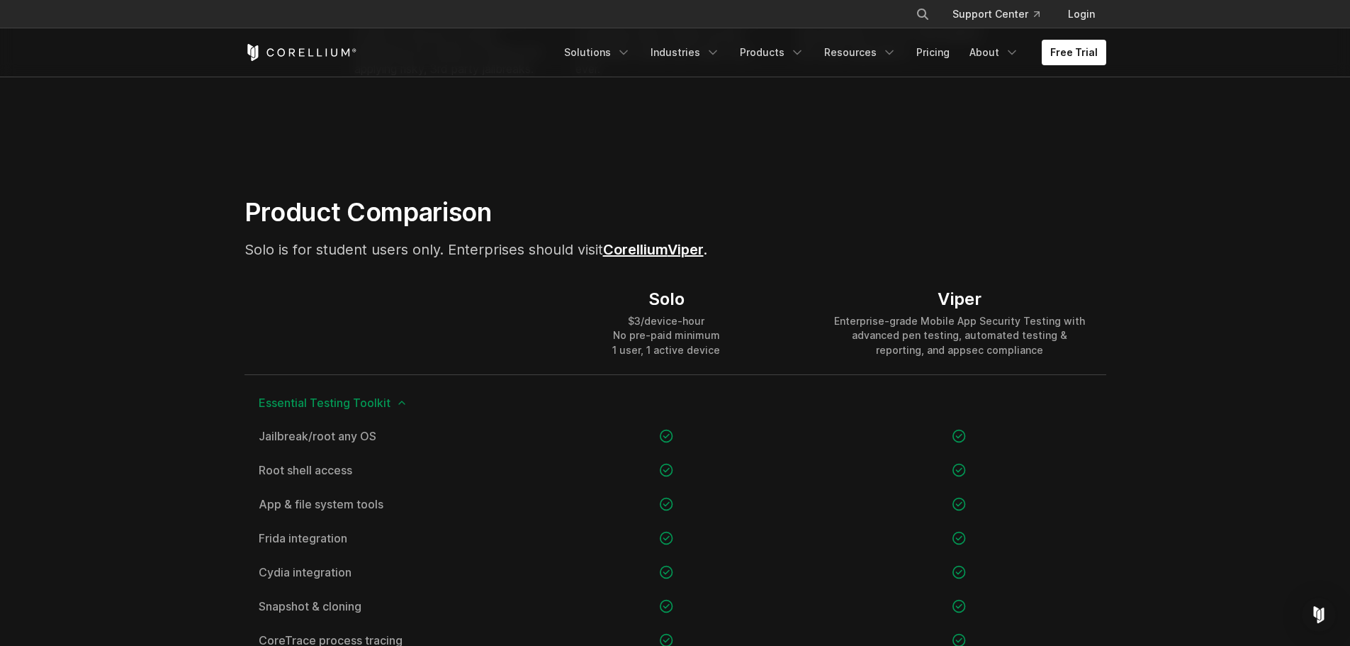
scroll to position [992, 0]
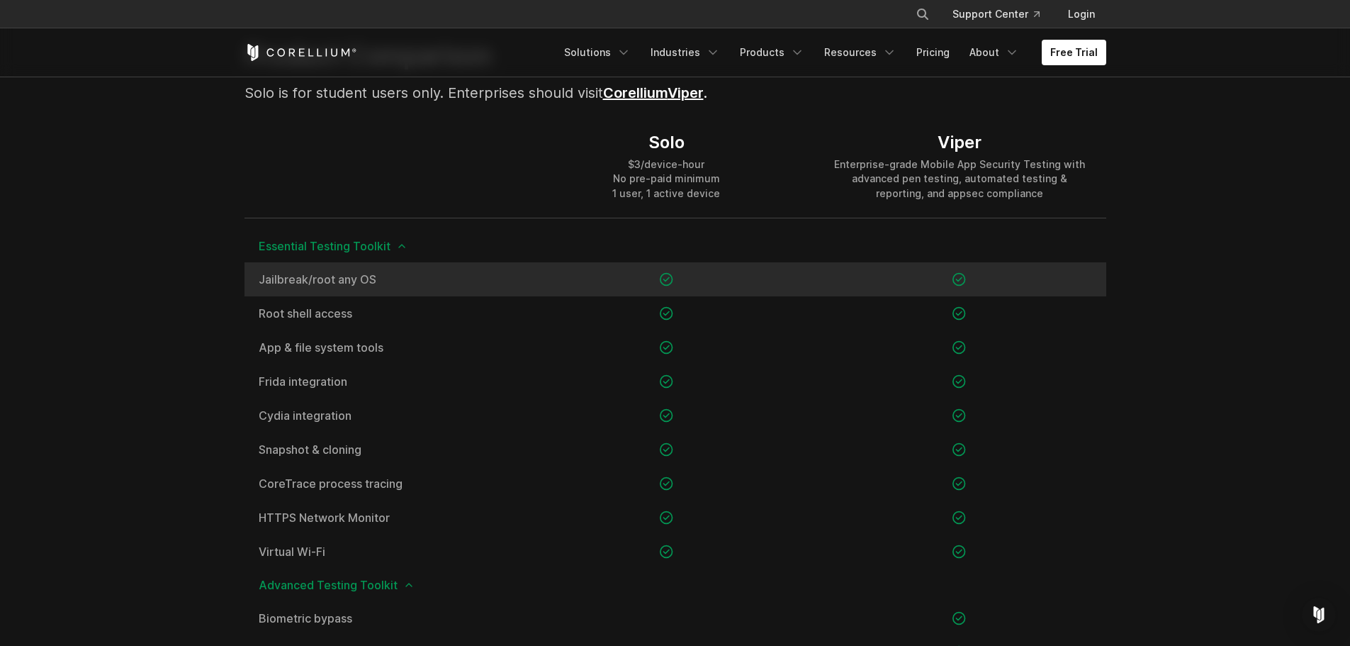
click at [312, 287] on div "Jailbreak/root any OS" at bounding box center [383, 279] width 276 height 34
click at [328, 279] on span "Jailbreak/root any OS" at bounding box center [382, 279] width 247 height 11
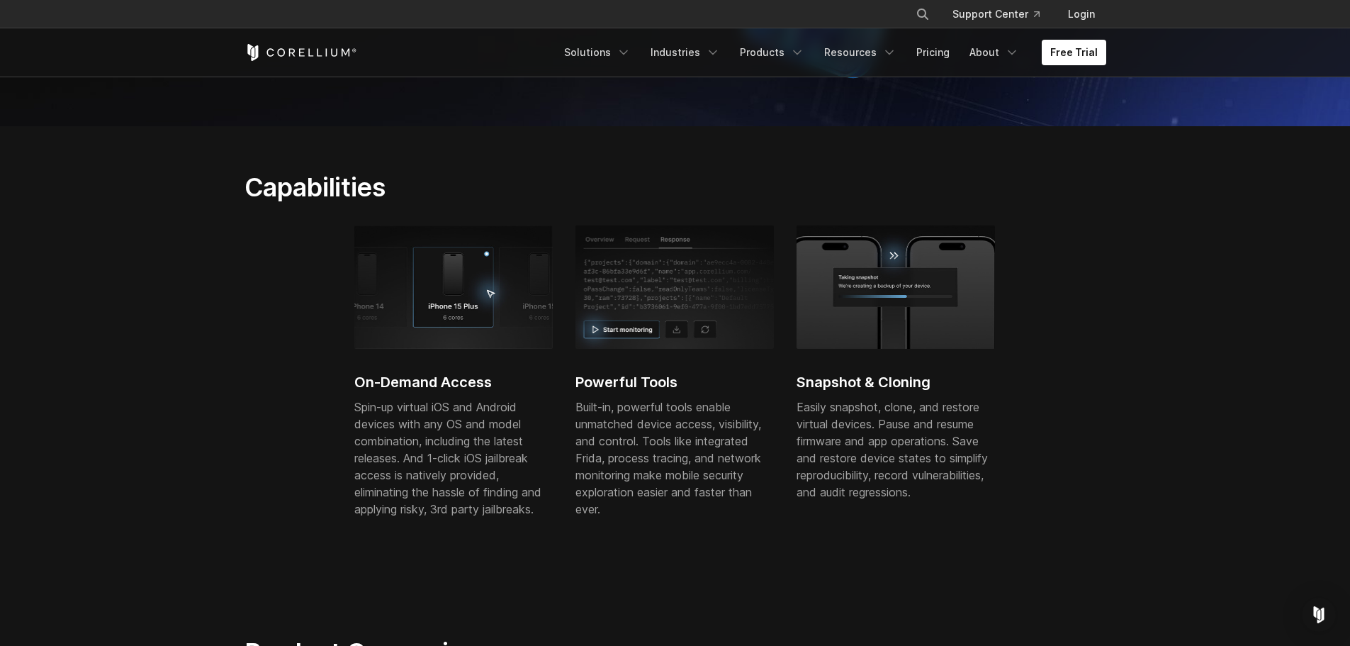
scroll to position [0, 0]
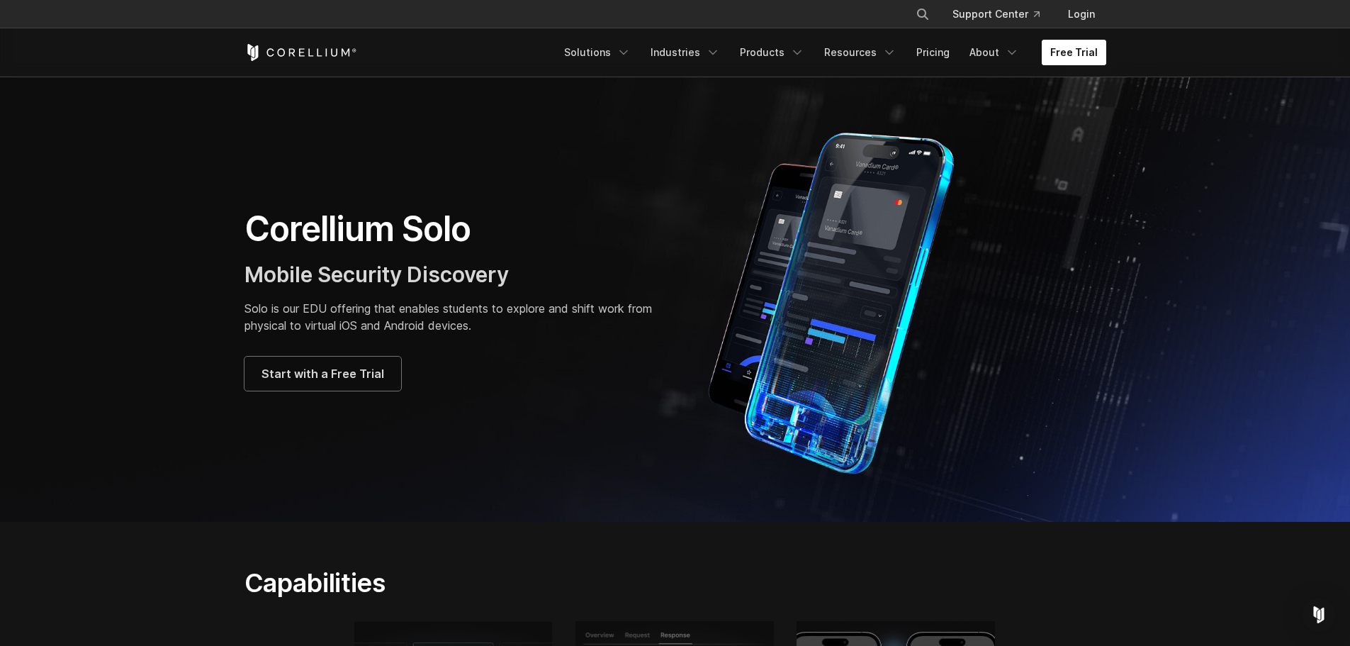
click at [1080, 50] on link "Free Trial" at bounding box center [1074, 53] width 65 height 26
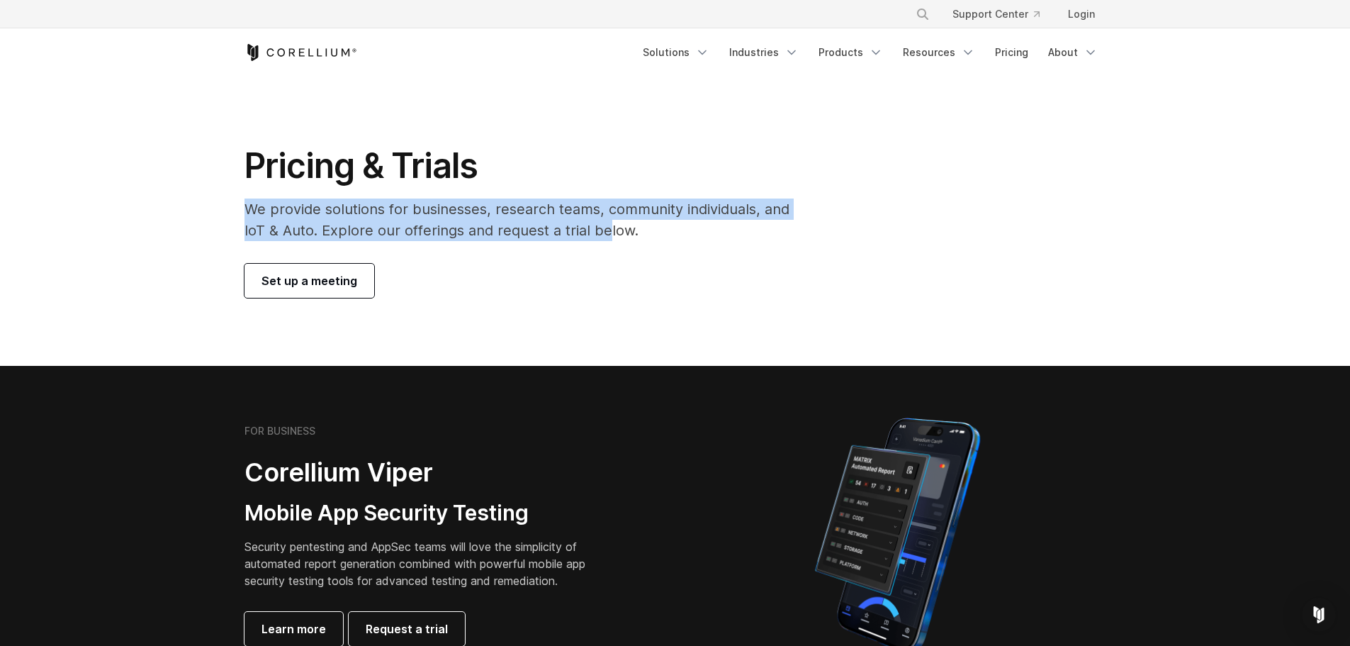
click at [648, 230] on div "Pricing & Trials We provide solutions for businesses, research teams, community…" at bounding box center [526, 221] width 593 height 153
click at [354, 237] on p "We provide solutions for businesses, research teams, community individuals, and…" at bounding box center [527, 219] width 565 height 43
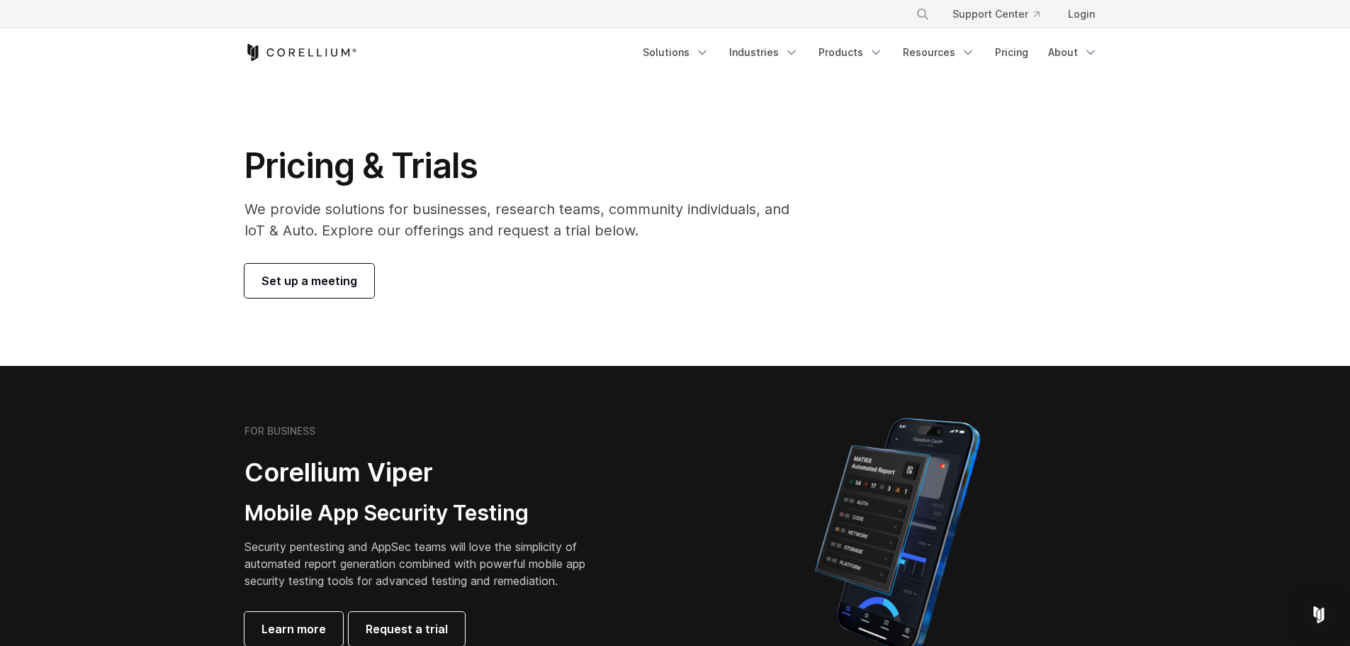
click at [324, 291] on link "Set up a meeting" at bounding box center [310, 281] width 130 height 34
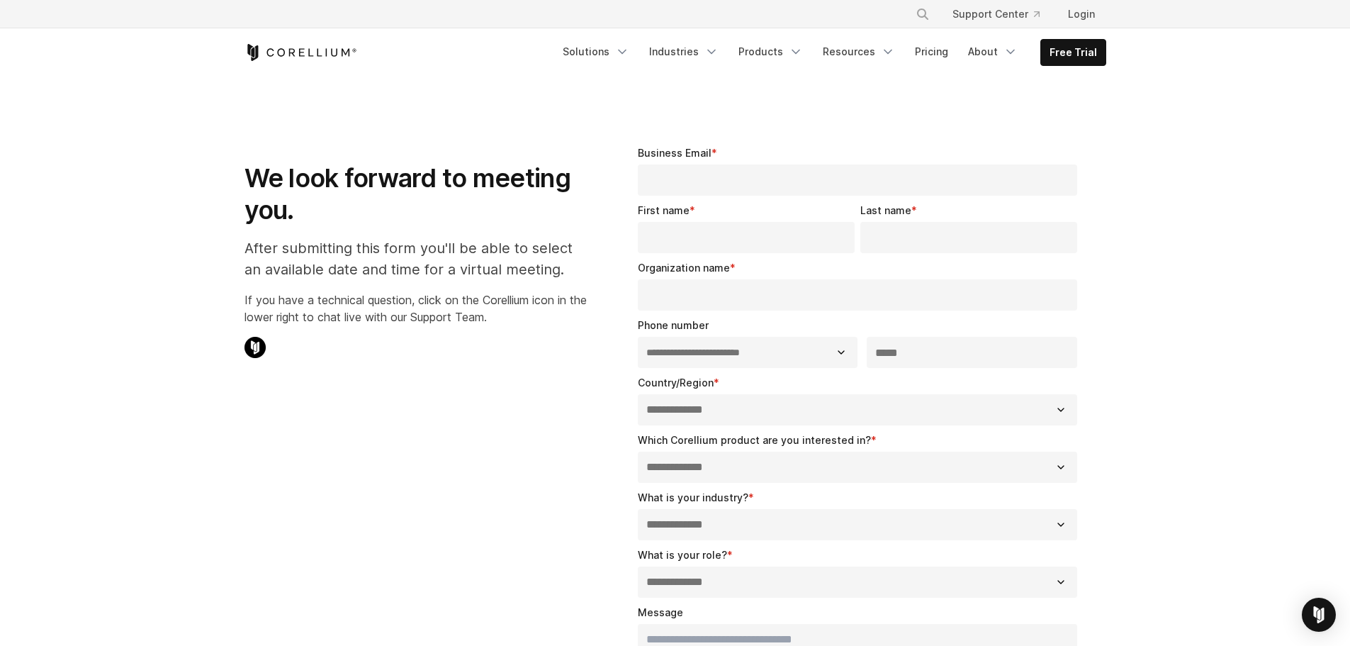
select select "**"
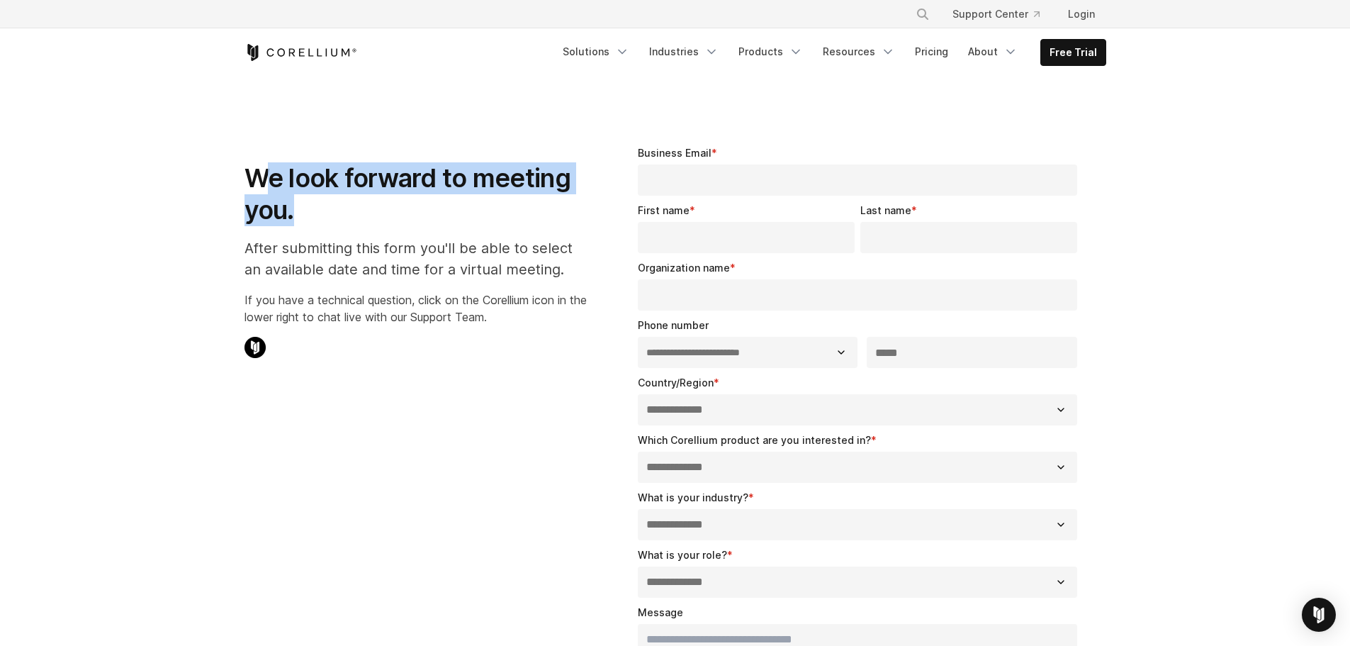
drag, startPoint x: 295, startPoint y: 189, endPoint x: 435, endPoint y: 199, distance: 140.8
click at [435, 199] on h1 "We look forward to meeting you." at bounding box center [416, 194] width 342 height 64
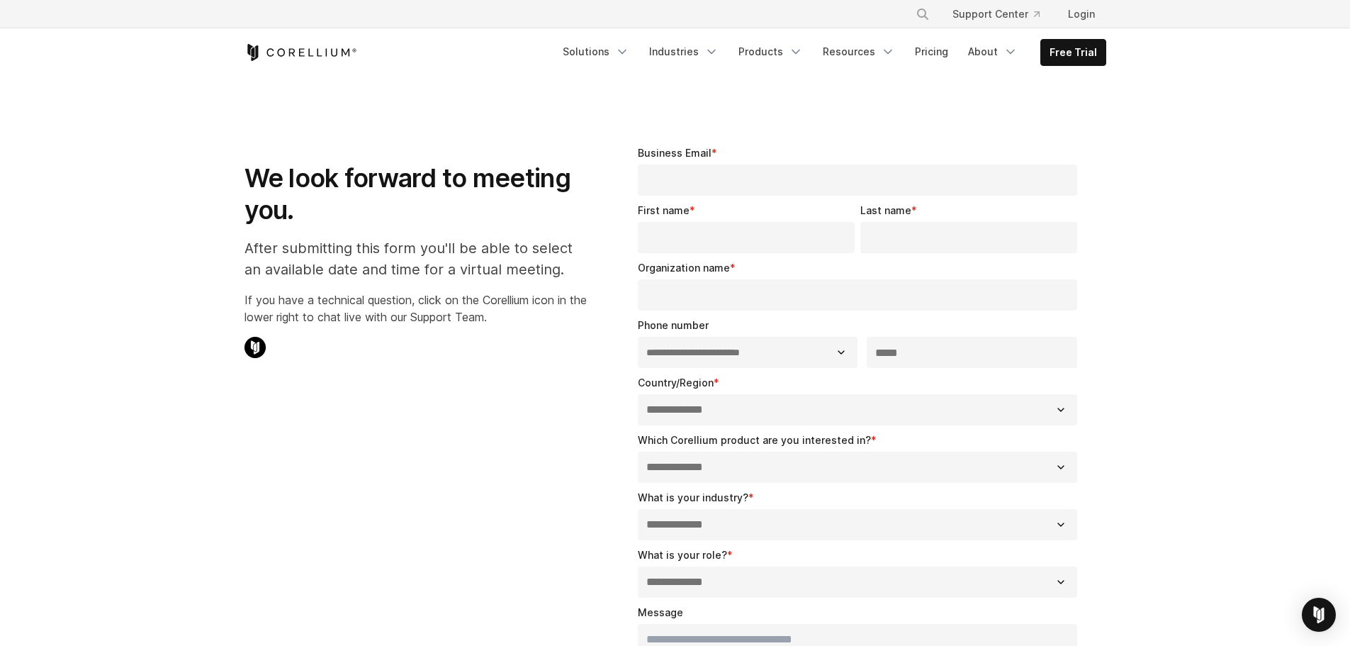
drag, startPoint x: 385, startPoint y: 237, endPoint x: 401, endPoint y: 243, distance: 17.3
click at [391, 240] on p "After submitting this form you'll be able to select an available date and time …" at bounding box center [416, 258] width 342 height 43
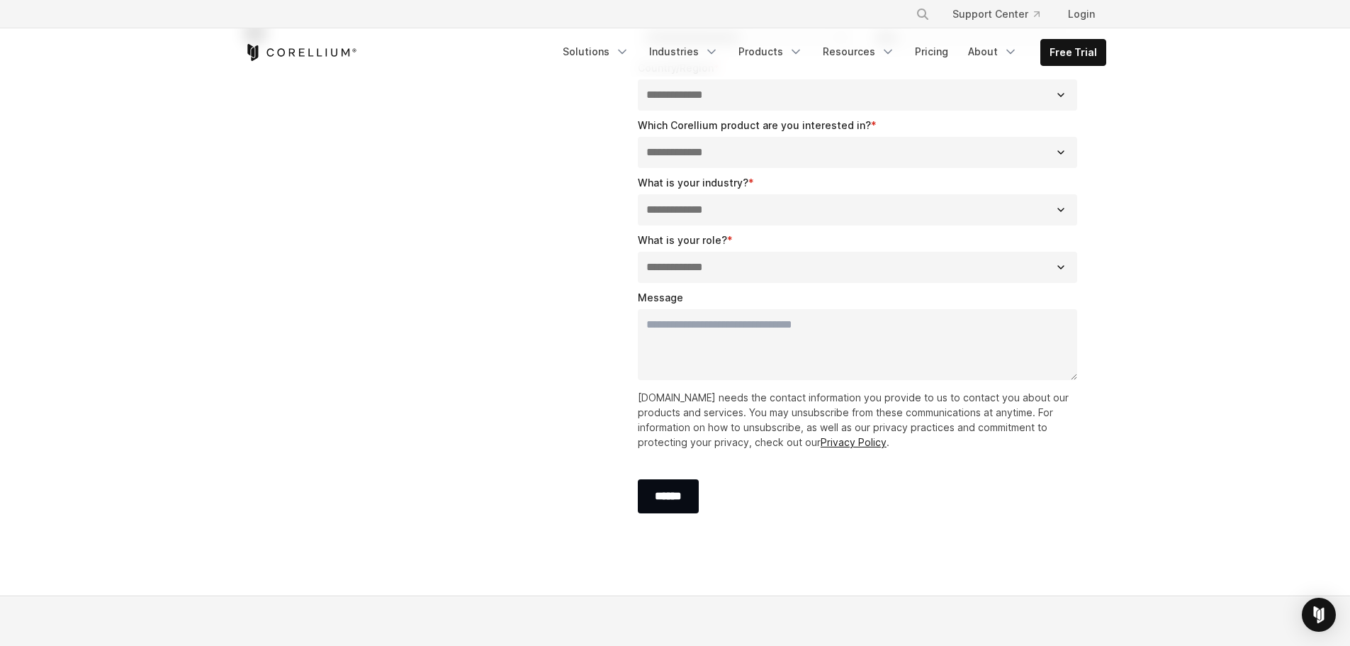
scroll to position [71, 0]
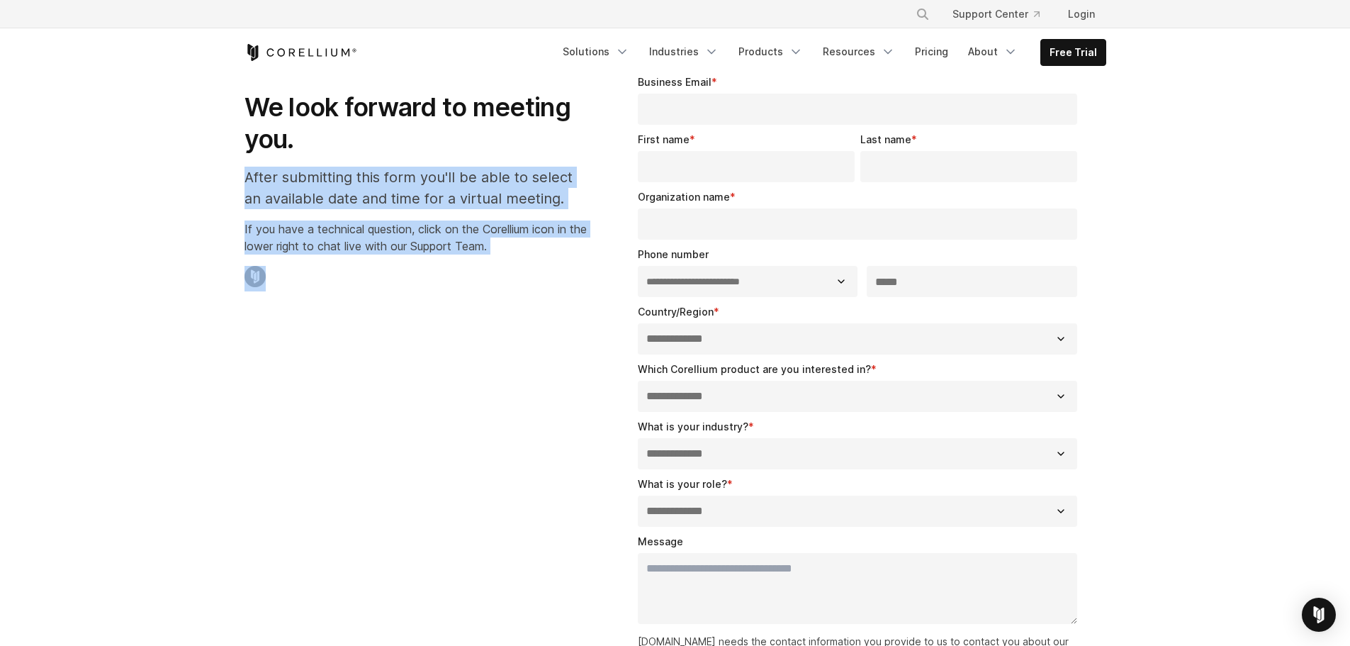
drag, startPoint x: 252, startPoint y: 178, endPoint x: 547, endPoint y: 259, distance: 306.0
click at [547, 259] on div "We look forward to meeting you. After submitting this form you'll be able to se…" at bounding box center [416, 177] width 342 height 228
click at [530, 261] on div "We look forward to meeting you. After submitting this form you'll be able to se…" at bounding box center [416, 177] width 342 height 228
drag, startPoint x: 397, startPoint y: 240, endPoint x: 101, endPoint y: 150, distance: 308.8
click at [80, 128] on section "**********" at bounding box center [675, 423] width 1350 height 834
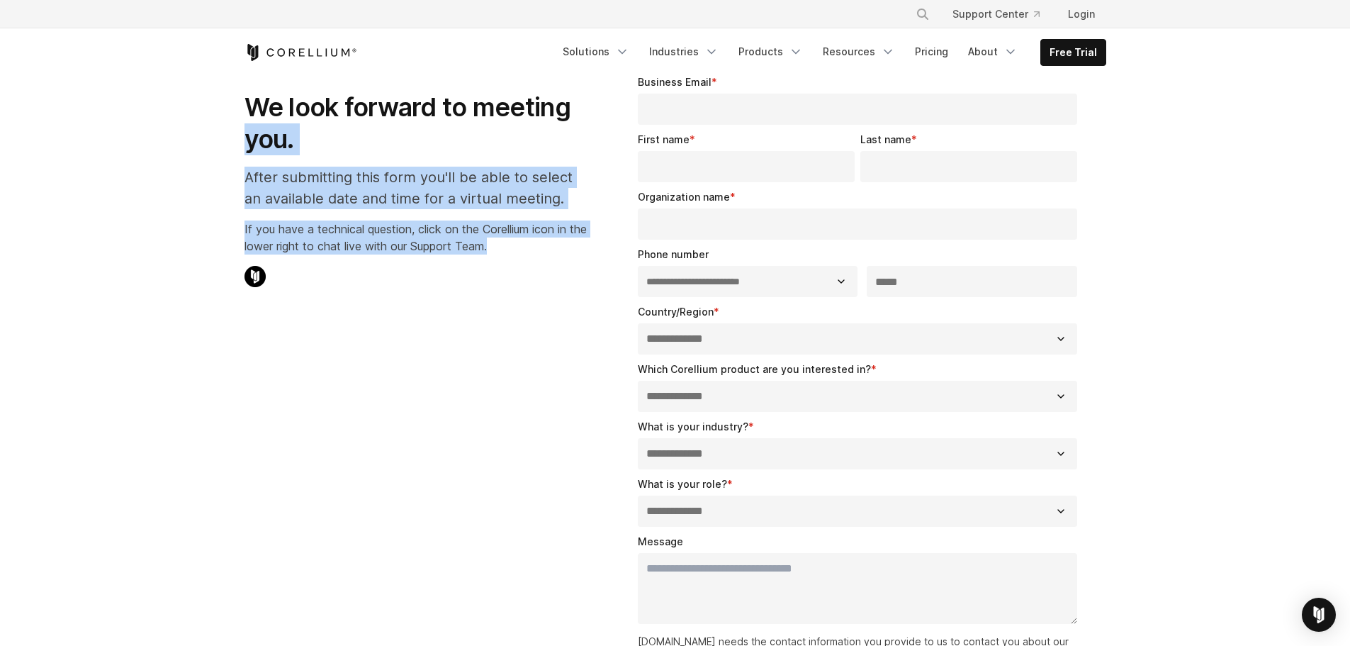
click at [317, 199] on p "After submitting this form you'll be able to select an available date and time …" at bounding box center [416, 188] width 342 height 43
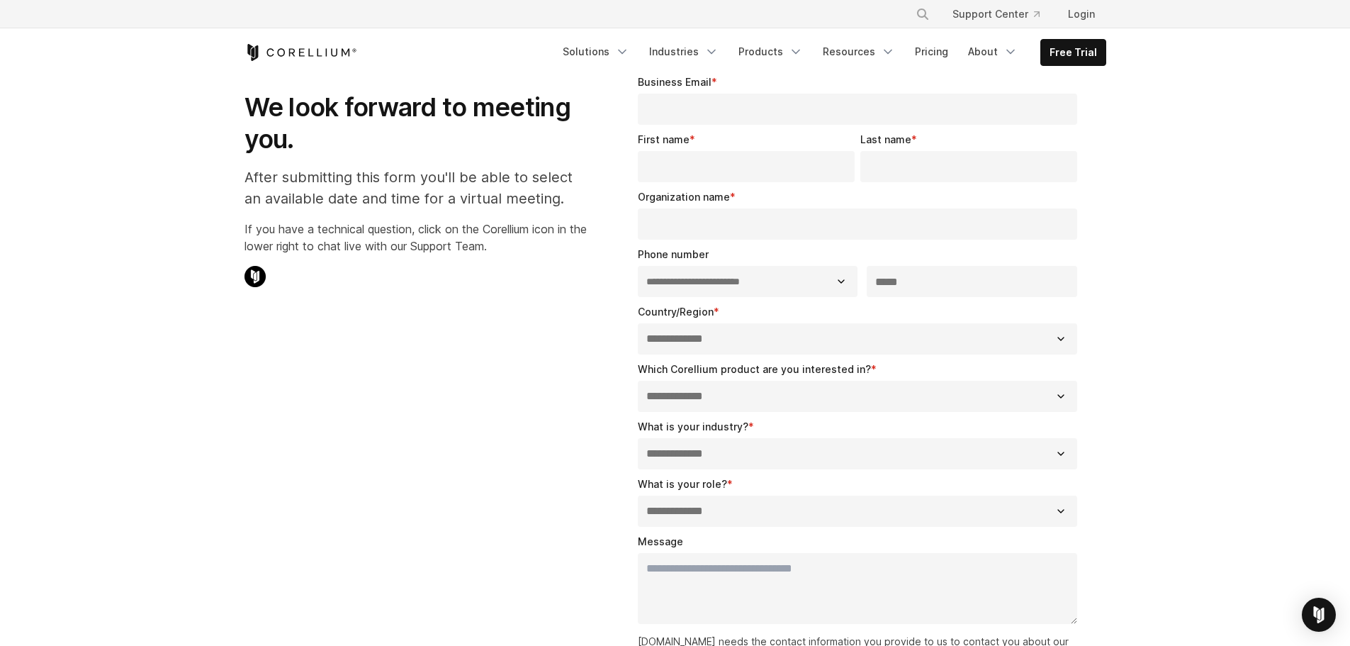
click at [321, 192] on p "After submitting this form you'll be able to select an available date and time …" at bounding box center [416, 188] width 342 height 43
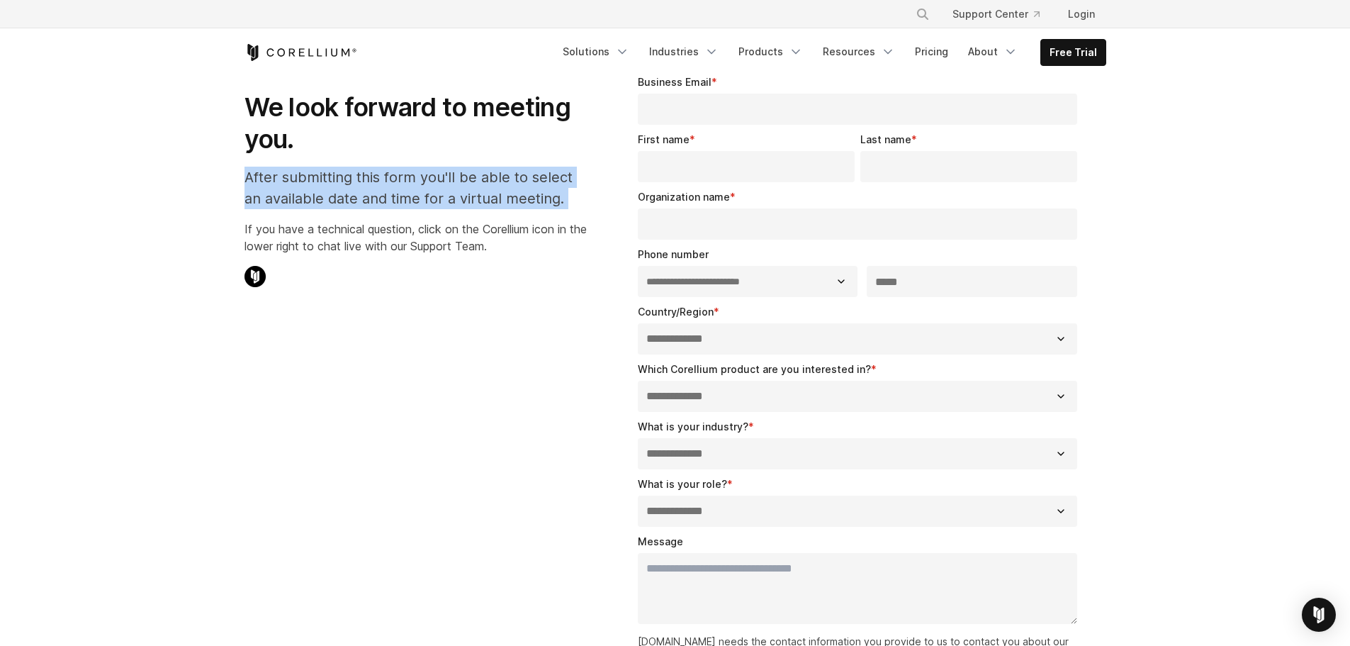
click at [321, 192] on p "After submitting this form you'll be able to select an available date and time …" at bounding box center [416, 188] width 342 height 43
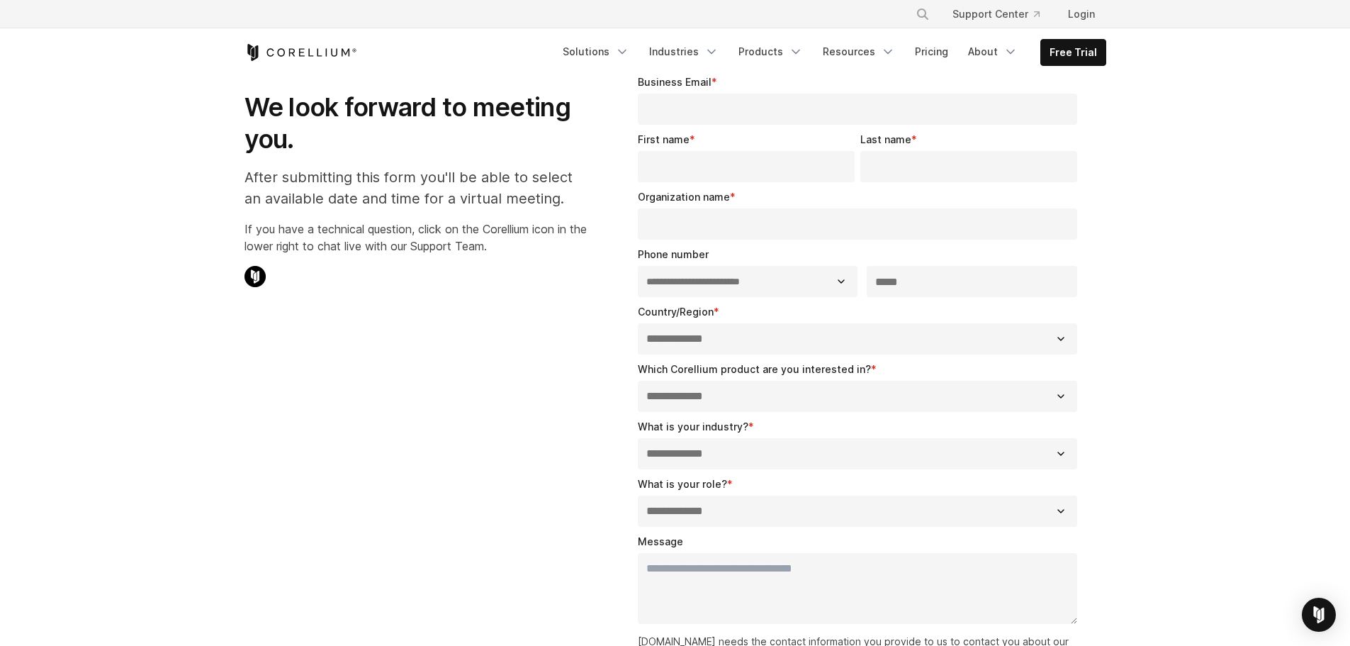
click at [329, 247] on p "If you have a technical question, click on the Corellium icon in the lower righ…" at bounding box center [416, 237] width 342 height 34
click at [327, 245] on p "If you have a technical question, click on the Corellium icon in the lower righ…" at bounding box center [416, 237] width 342 height 34
click at [362, 225] on p "If you have a technical question, click on the Corellium icon in the lower righ…" at bounding box center [416, 237] width 342 height 34
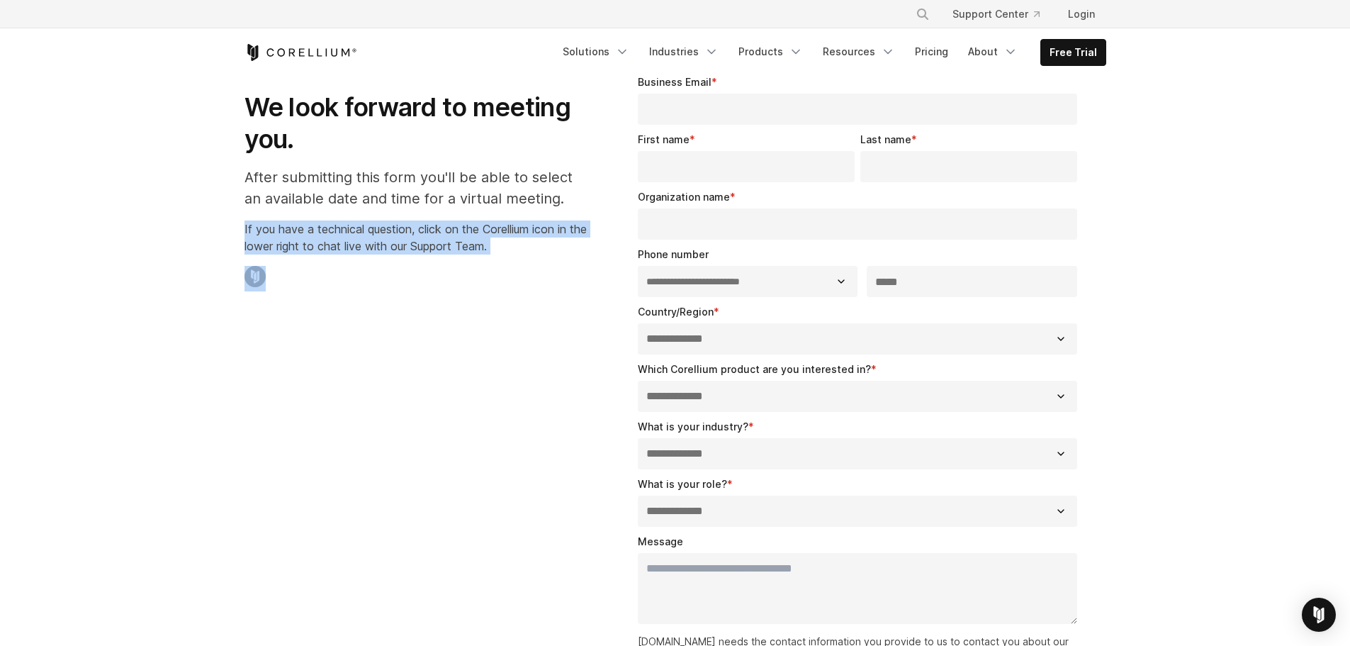
click at [362, 225] on p "If you have a technical question, click on the Corellium icon in the lower righ…" at bounding box center [416, 237] width 342 height 34
click at [430, 251] on p "If you have a technical question, click on the Corellium icon in the lower righ…" at bounding box center [416, 237] width 342 height 34
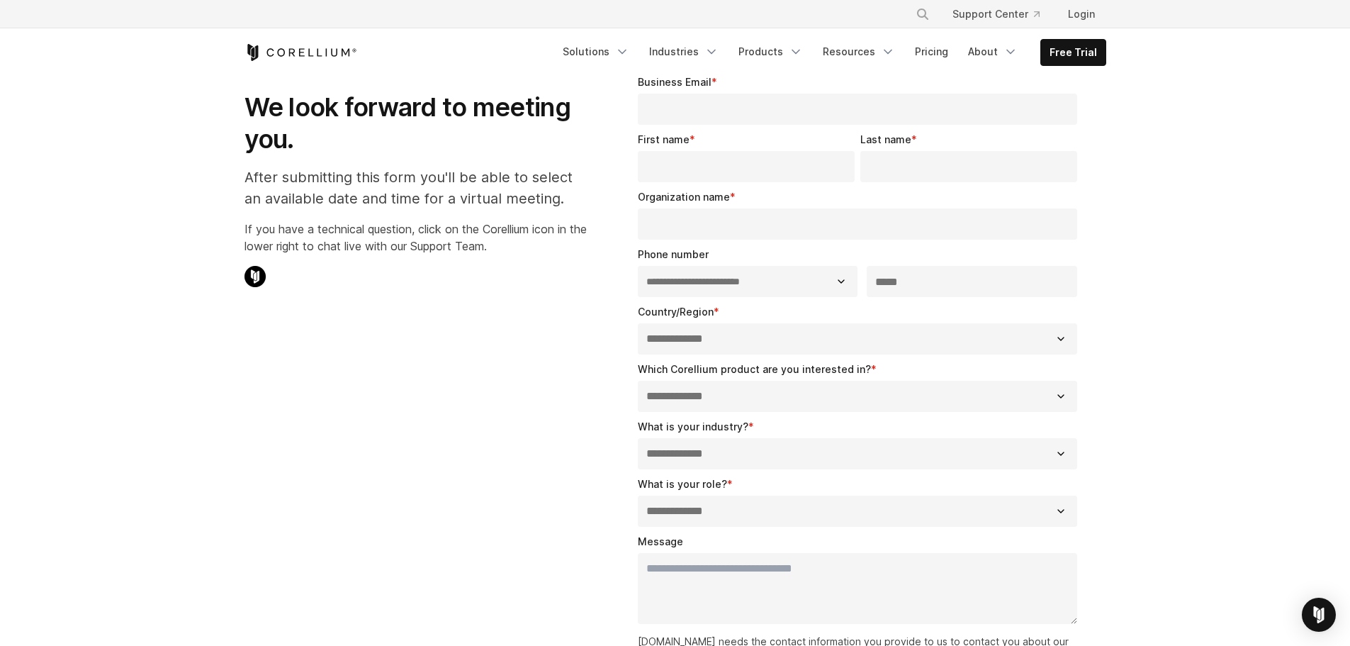
click at [430, 249] on p "If you have a technical question, click on the Corellium icon in the lower righ…" at bounding box center [416, 237] width 342 height 34
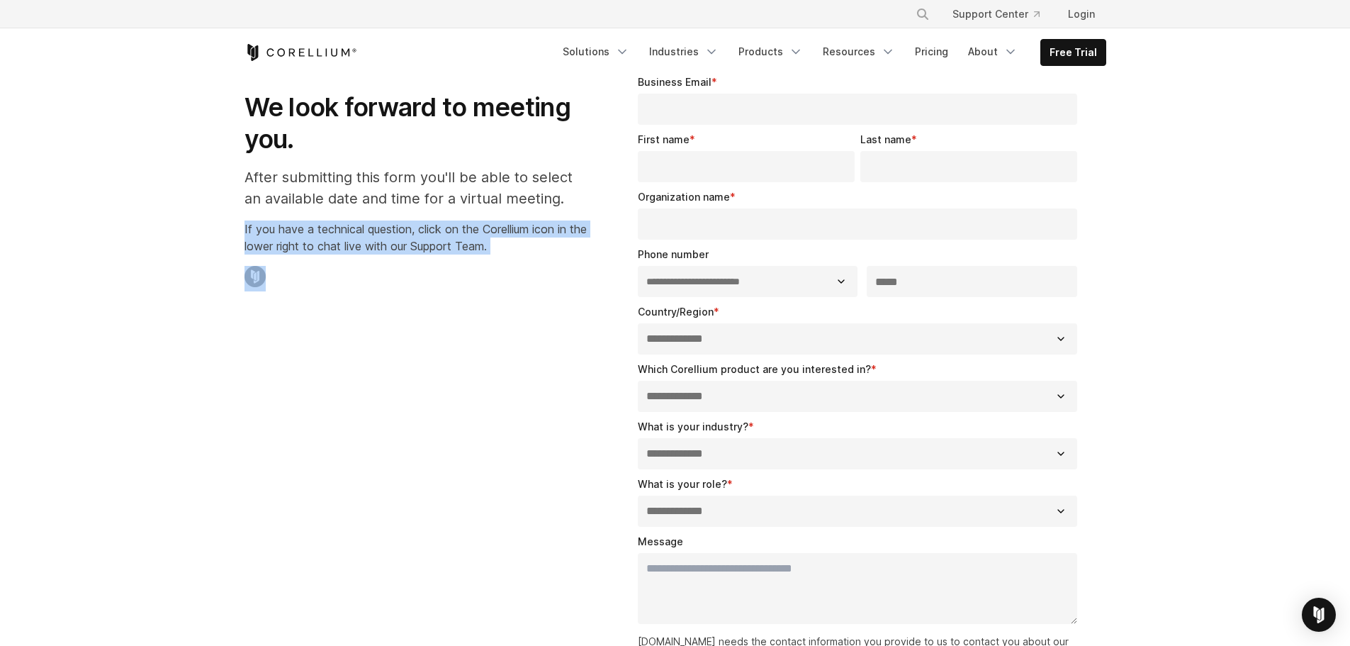
click at [430, 249] on p "If you have a technical question, click on the Corellium icon in the lower righ…" at bounding box center [416, 237] width 342 height 34
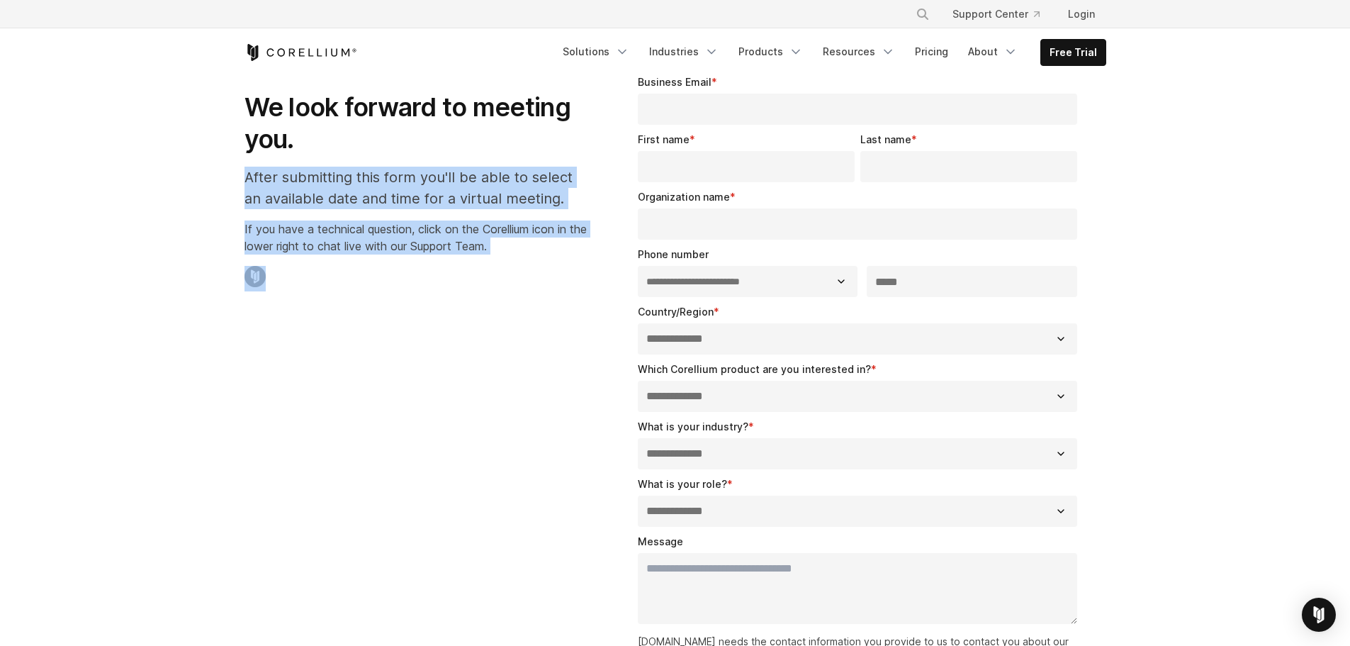
drag, startPoint x: 289, startPoint y: 172, endPoint x: 552, endPoint y: 264, distance: 278.7
click at [552, 264] on div "We look forward to meeting you. After submitting this form you'll be able to se…" at bounding box center [415, 177] width 371 height 251
click at [552, 263] on div "We look forward to meeting you. After submitting this form you'll be able to se…" at bounding box center [416, 177] width 342 height 228
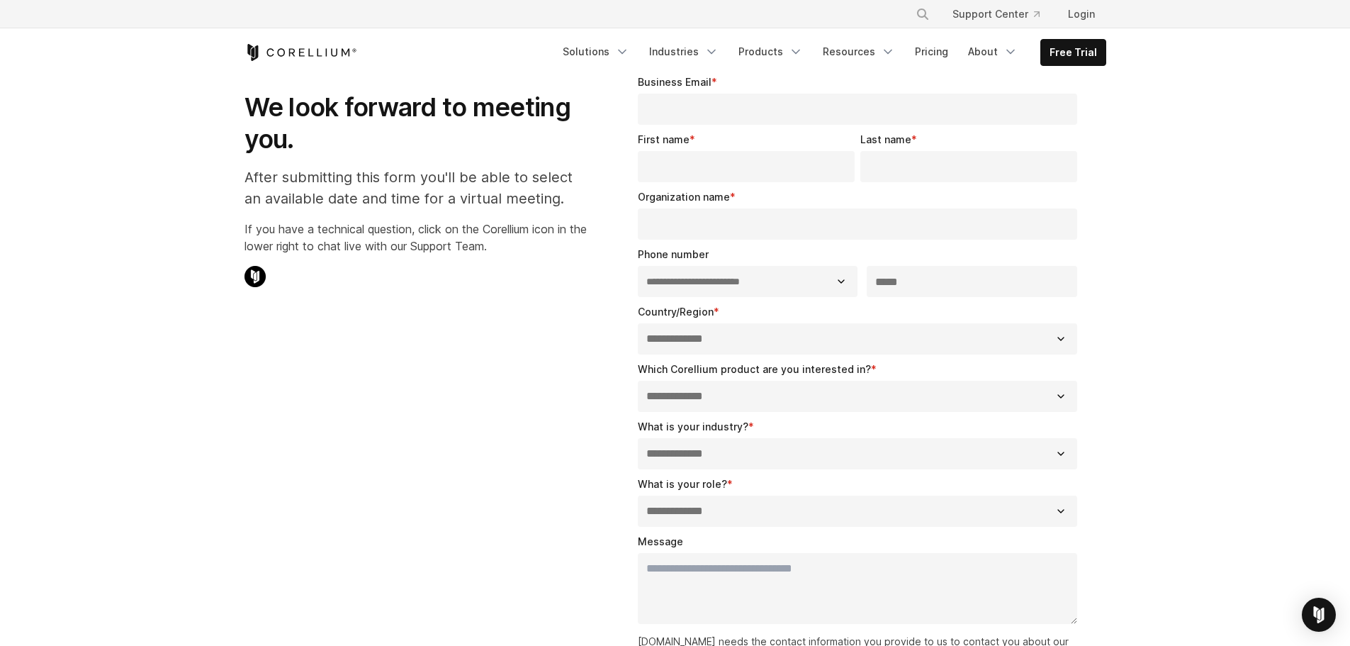
click at [756, 118] on input "Business Email *" at bounding box center [858, 109] width 440 height 31
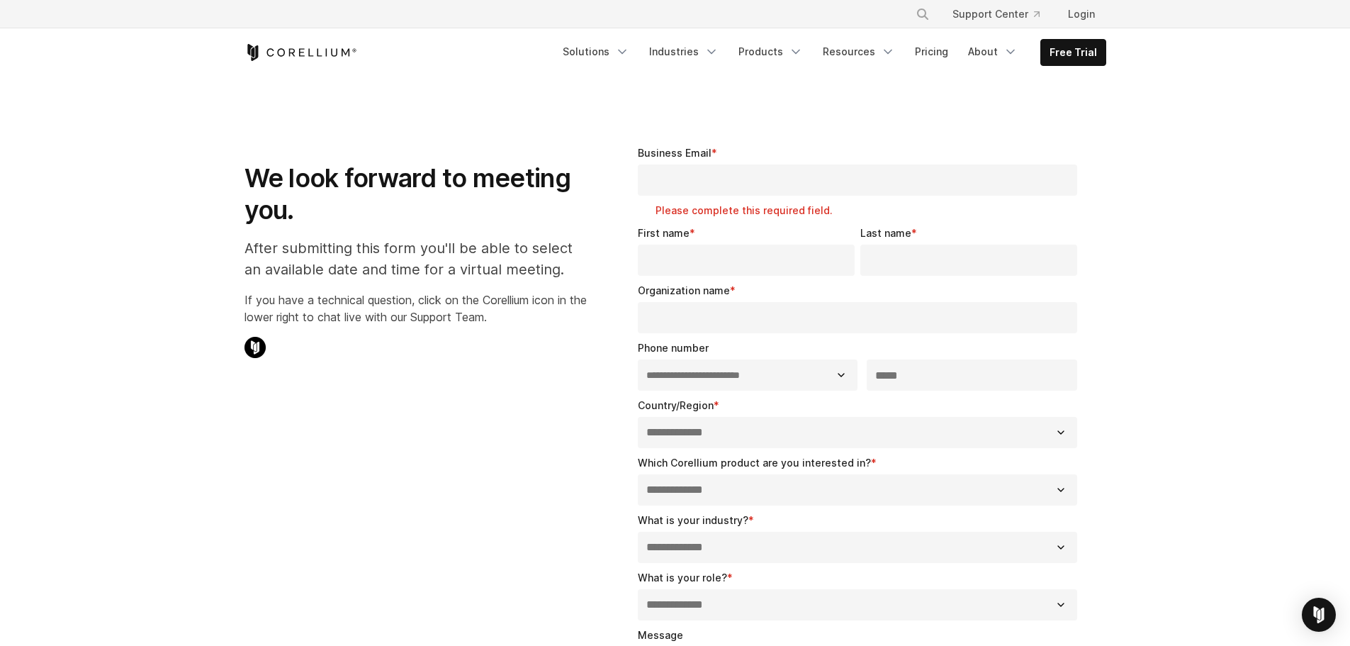
click at [728, 468] on div "**********" at bounding box center [861, 480] width 446 height 50
select select "*****"
click at [638, 474] on select "**********" at bounding box center [858, 489] width 440 height 31
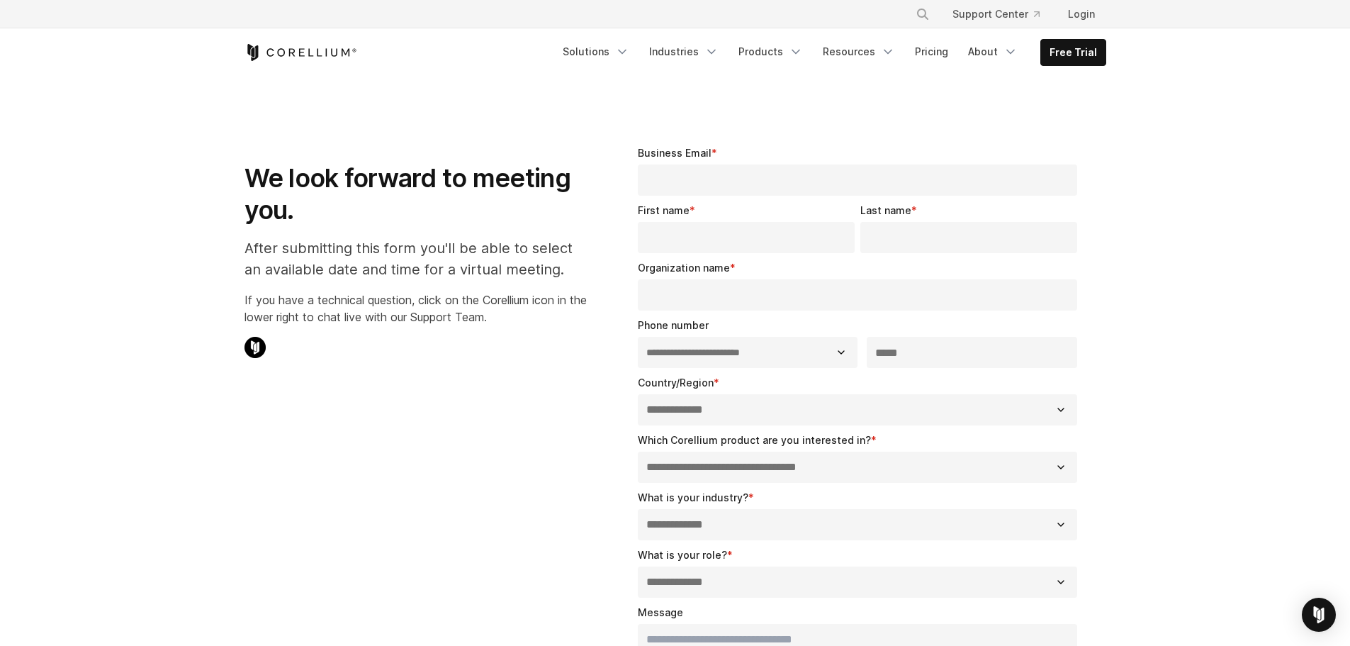
click at [731, 189] on input "Business Email *" at bounding box center [858, 179] width 440 height 31
